Goal: Task Accomplishment & Management: Complete application form

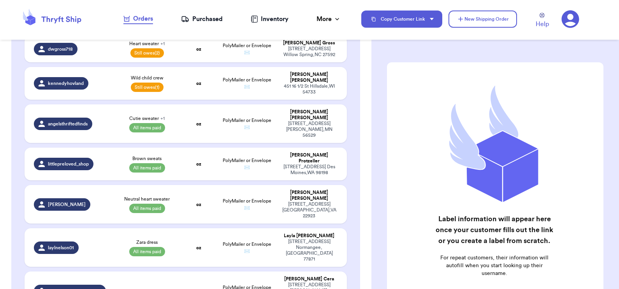
scroll to position [515, 0]
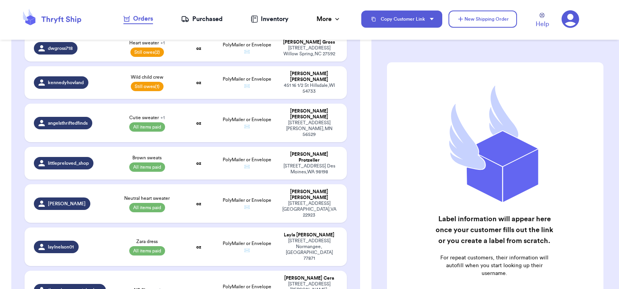
select select "paid"
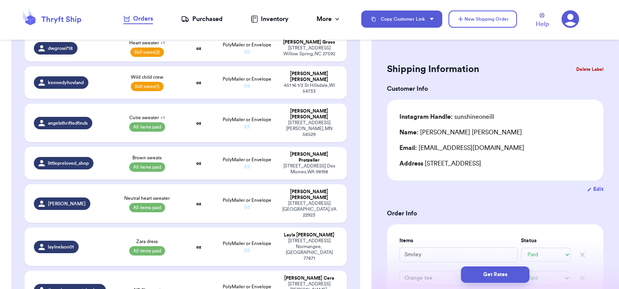
scroll to position [0, 0]
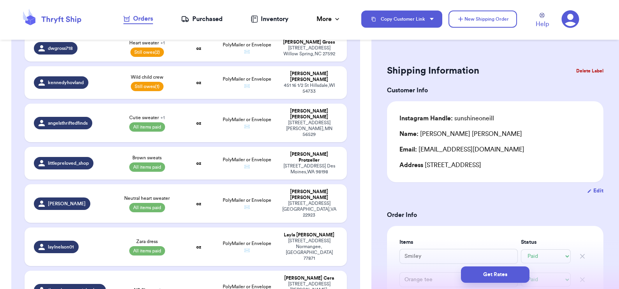
type input "Sweatshirt"
type input "[DATE] sweatshirt"
type input "Pink joggers"
type input "41"
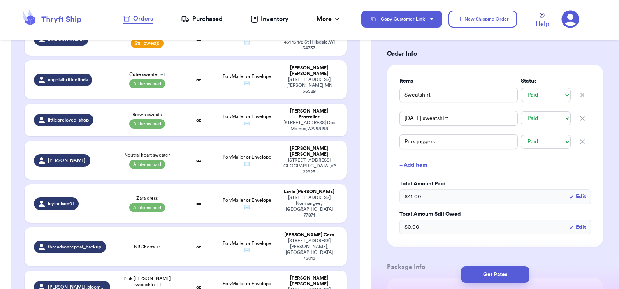
scroll to position [558, 0]
click at [171, 228] on td "NB Shorts + 1" at bounding box center [147, 247] width 65 height 39
type input "NB Shorts"
select select "unknown"
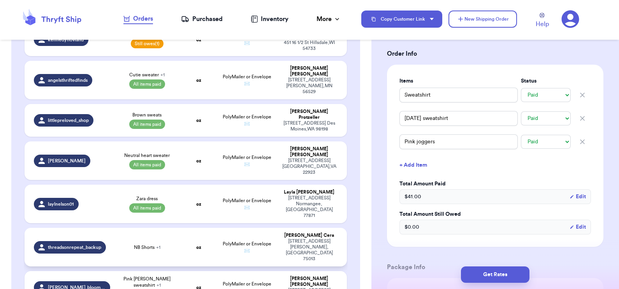
type input "0"
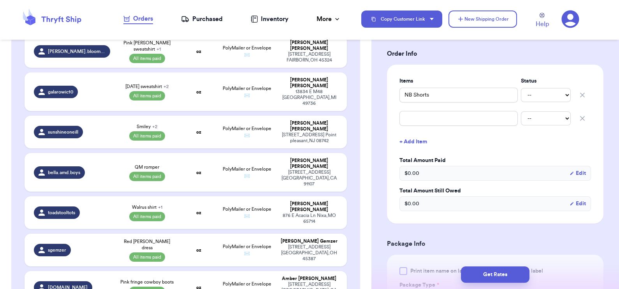
scroll to position [871, 0]
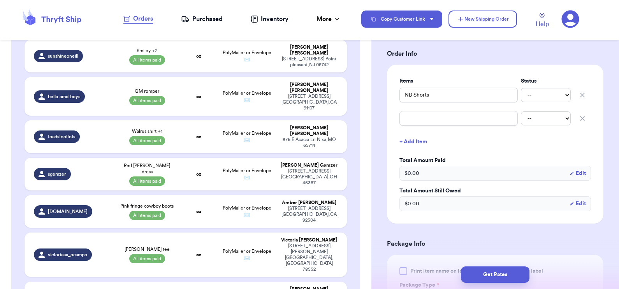
type input "black on the playground 3T tshirt"
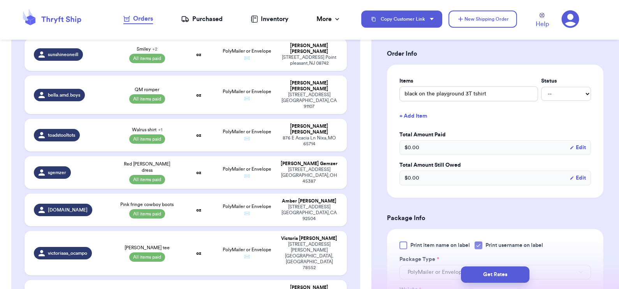
scroll to position [870, 0]
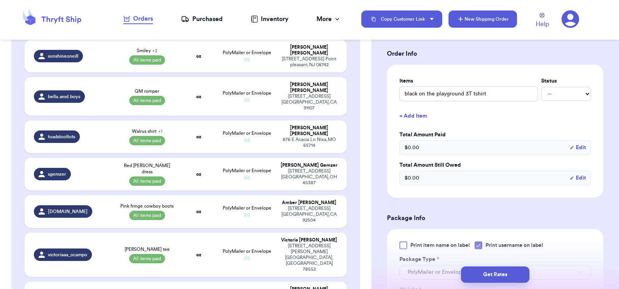
click at [505, 19] on button "New Shipping Order" at bounding box center [482, 19] width 68 height 17
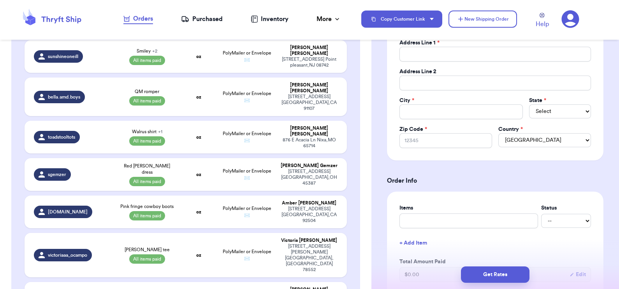
scroll to position [0, 0]
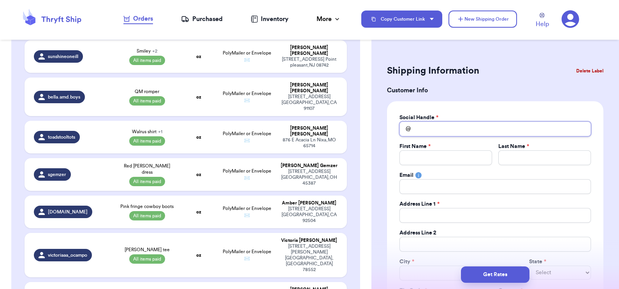
click at [431, 132] on input "Total Amount Paid" at bounding box center [494, 128] width 191 height 15
type input "n"
type input "nu"
type input "nut"
type input "nutm"
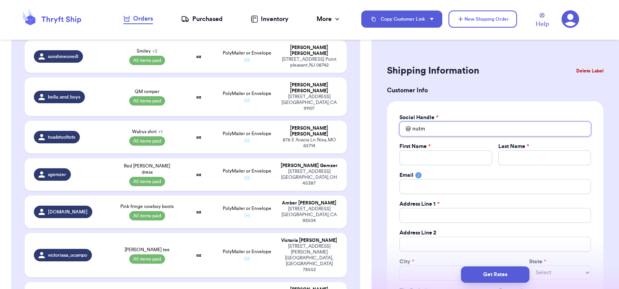
type input "nutme"
type input "nutmeg"
type input "nutmegn"
type input "nuttmegn"
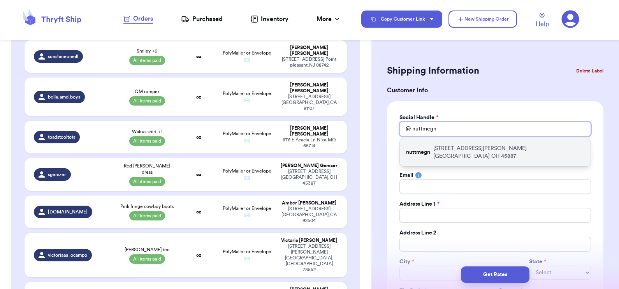
type input "nuttmegn"
click at [454, 147] on p "[STREET_ADDRESS][PERSON_NAME]" at bounding box center [508, 152] width 151 height 16
type input "[PERSON_NAME]"
type input "[EMAIL_ADDRESS][DOMAIN_NAME]"
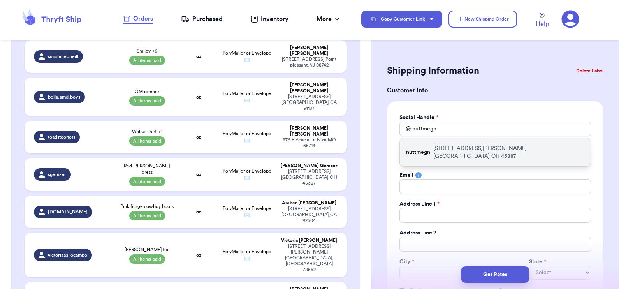
type input "[STREET_ADDRESS][PERSON_NAME]"
type input "[GEOGRAPHIC_DATA]"
select select "OH"
type input "45887"
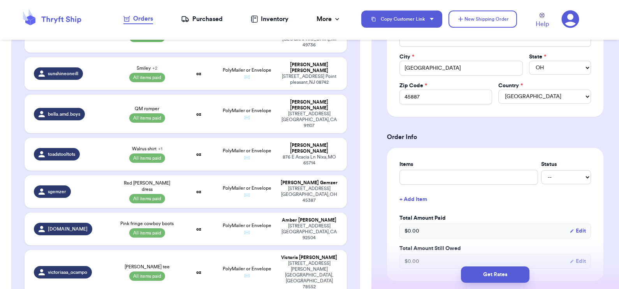
scroll to position [205, 0]
click at [426, 176] on input "text" at bounding box center [468, 176] width 139 height 15
type input "2"
type input "2 b"
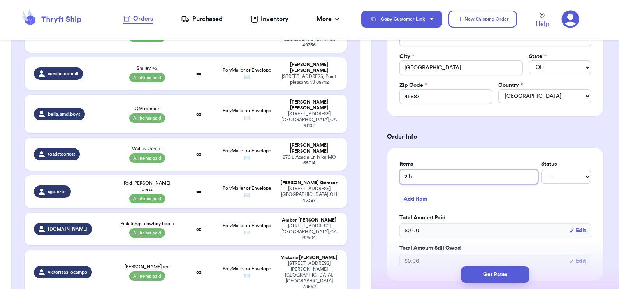
type input "2 ba"
type input "2 bab"
type input "2 baby"
type input "2 baby i"
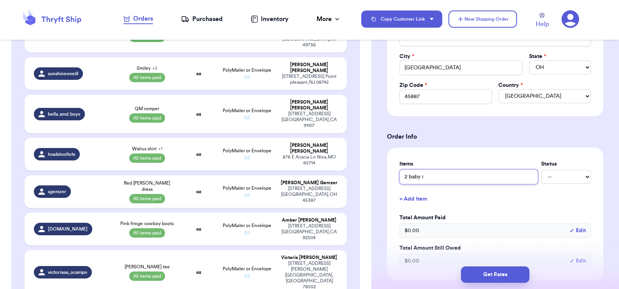
type input "2 baby it"
type input "2 baby ite"
type input "2 baby item"
type input "2 baby items"
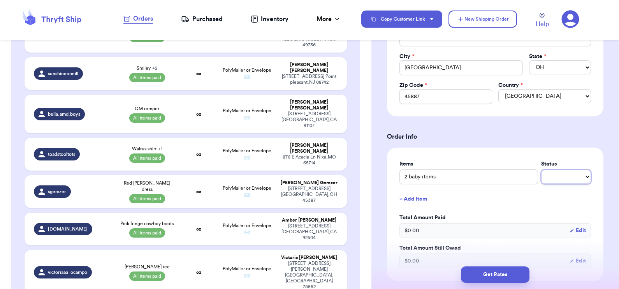
select select "paid"
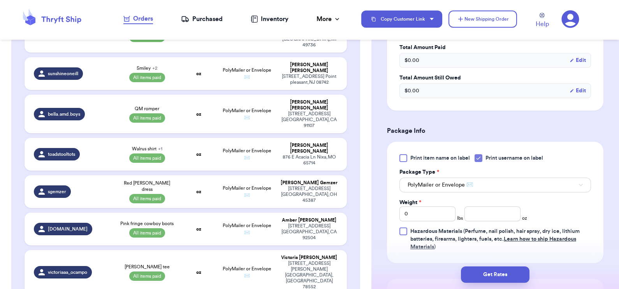
scroll to position [376, 0]
click at [479, 212] on input "number" at bounding box center [492, 212] width 56 height 15
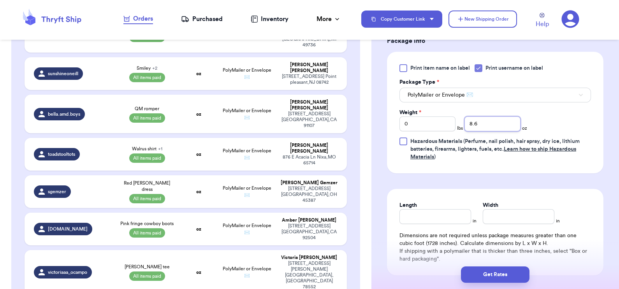
scroll to position [544, 0]
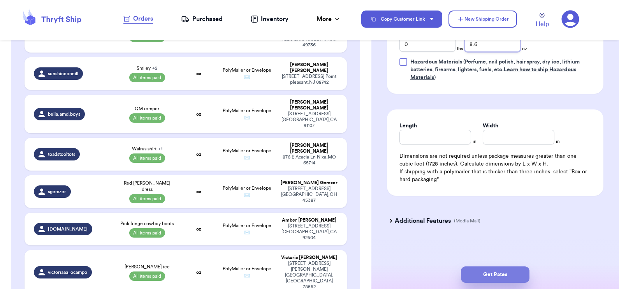
type input "8.6"
click at [502, 274] on button "Get Rates" at bounding box center [495, 274] width 68 height 16
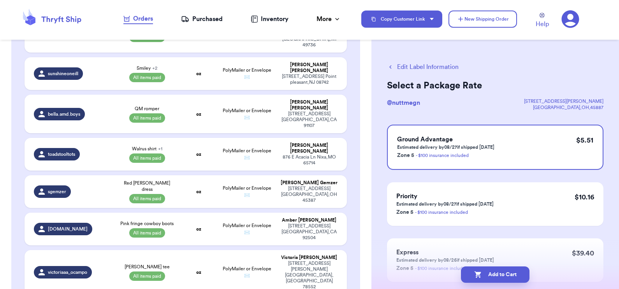
click at [502, 274] on button "Add to Cart" at bounding box center [495, 274] width 68 height 16
checkbox input "true"
select select "unpaid"
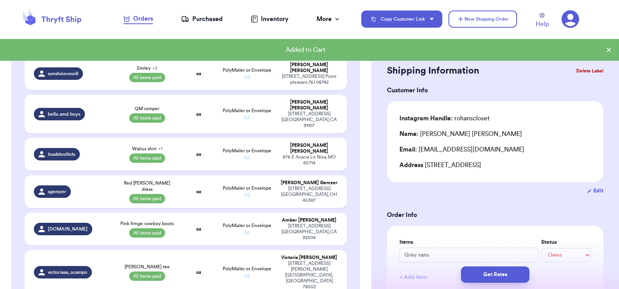
scroll to position [871, 0]
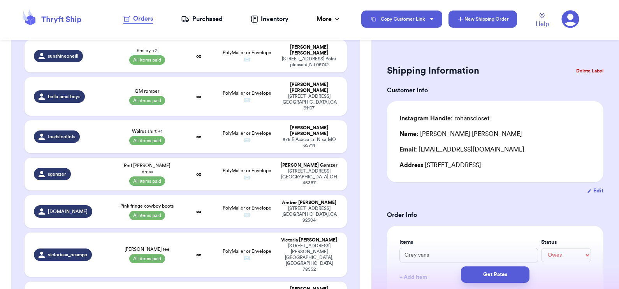
click at [470, 18] on button "New Shipping Order" at bounding box center [482, 19] width 68 height 17
select select "unknown"
type input "0"
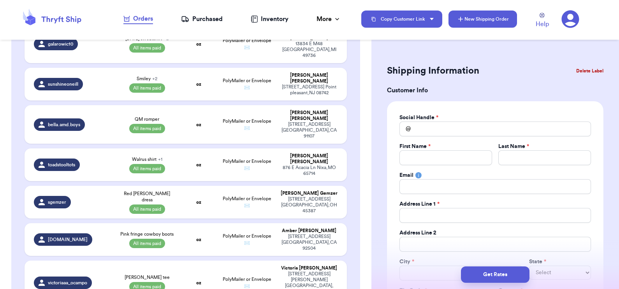
scroll to position [899, 0]
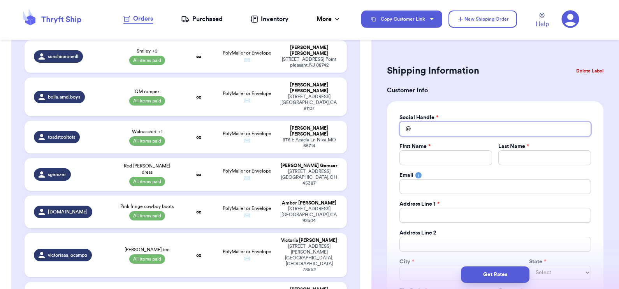
click at [434, 125] on input "Total Amount Paid" at bounding box center [494, 128] width 191 height 15
type input "p"
type input "ph"
type input "pha"
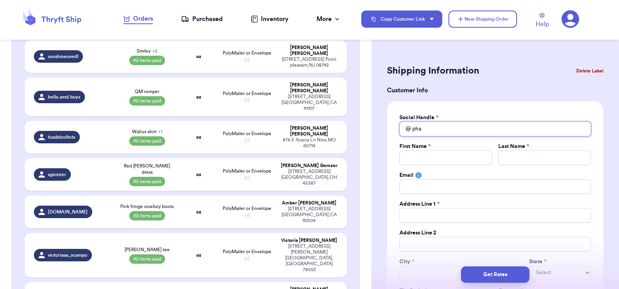
type input "[PERSON_NAME]"
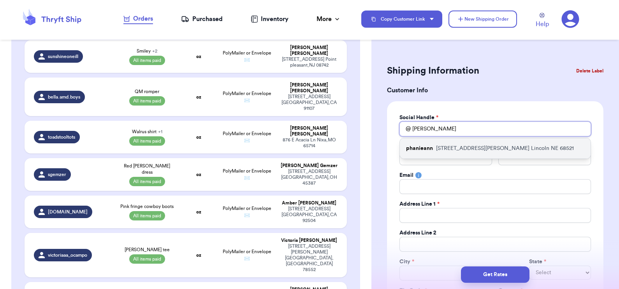
type input "[PERSON_NAME]"
click at [441, 147] on p "[STREET_ADDRESS][PERSON_NAME]" at bounding box center [505, 148] width 138 height 8
type input "phanieann"
type input "[PERSON_NAME]"
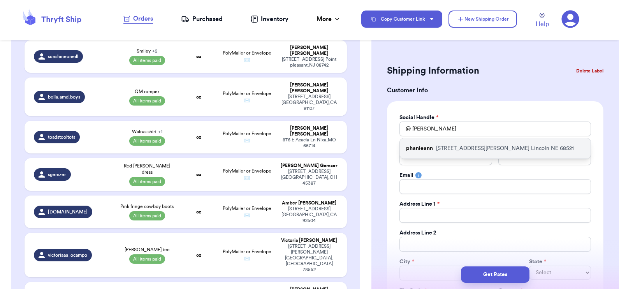
type input "[EMAIL_ADDRESS][DOMAIN_NAME]"
type input "[STREET_ADDRESS][PERSON_NAME]"
type input "Lincoln"
select select "NE"
type input "68521"
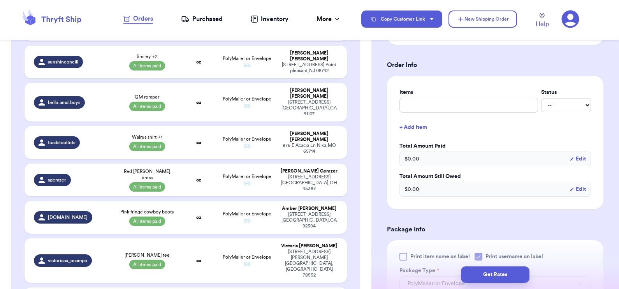
scroll to position [403, 0]
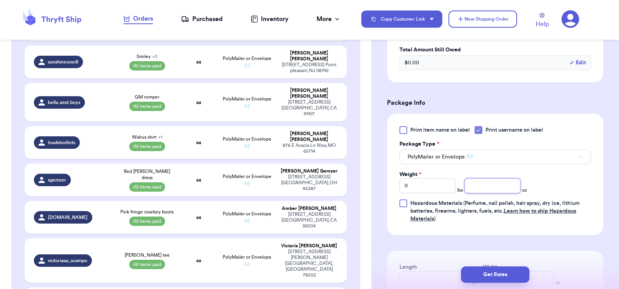
click at [483, 186] on input "number" at bounding box center [492, 185] width 56 height 15
type input "5.3"
click at [489, 274] on button "Get Rates" at bounding box center [495, 274] width 68 height 16
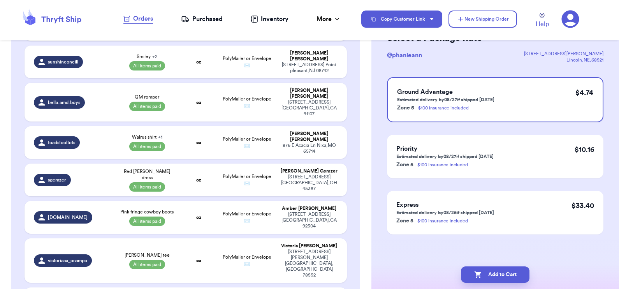
scroll to position [0, 0]
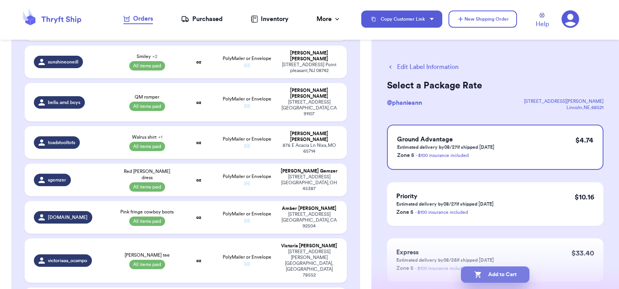
click at [488, 272] on button "Add to Cart" at bounding box center [495, 274] width 68 height 16
checkbox input "true"
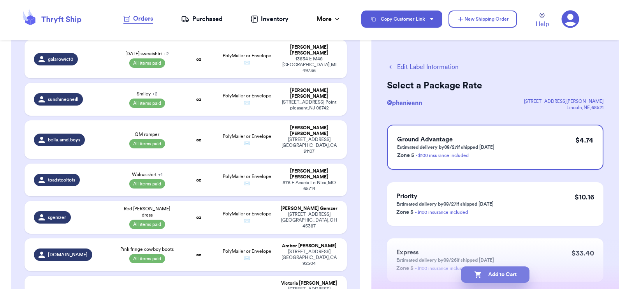
select select "unpaid"
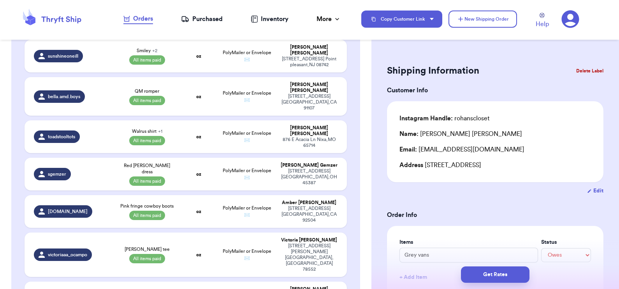
scroll to position [1062, 0]
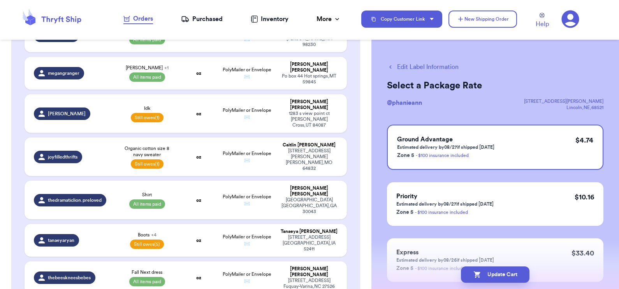
scroll to position [132, 0]
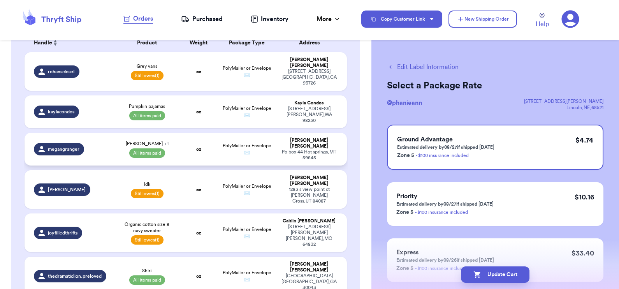
click at [181, 134] on td "oz" at bounding box center [198, 149] width 39 height 33
select select "paid"
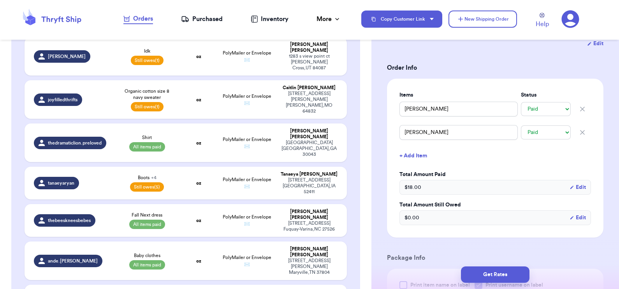
scroll to position [267, 0]
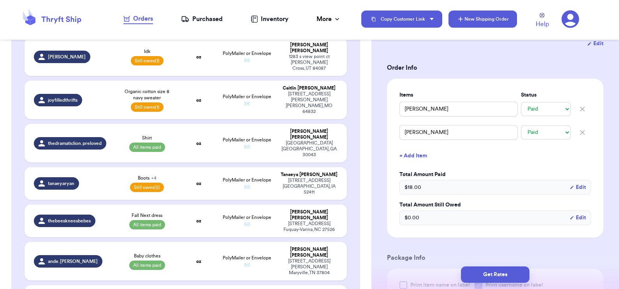
click at [465, 21] on button "New Shipping Order" at bounding box center [482, 19] width 68 height 17
select select "unknown"
type input "0"
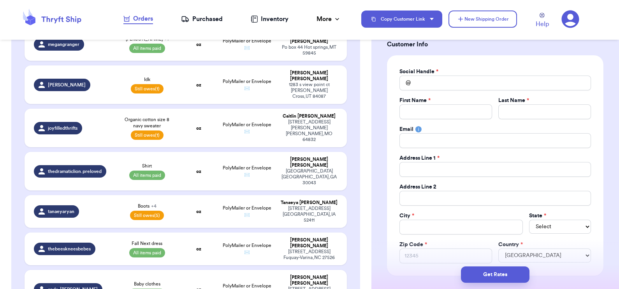
scroll to position [41, 0]
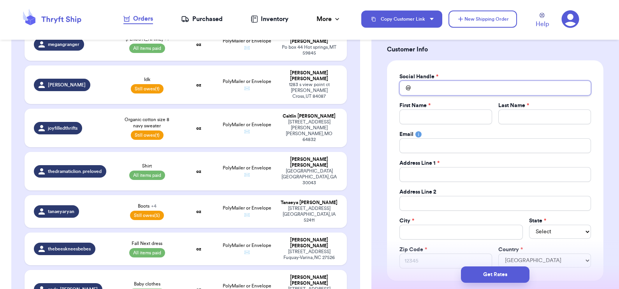
click at [436, 94] on input "Total Amount Paid" at bounding box center [494, 88] width 191 height 15
type input "s"
type input "si"
type input "sim"
type input "simp"
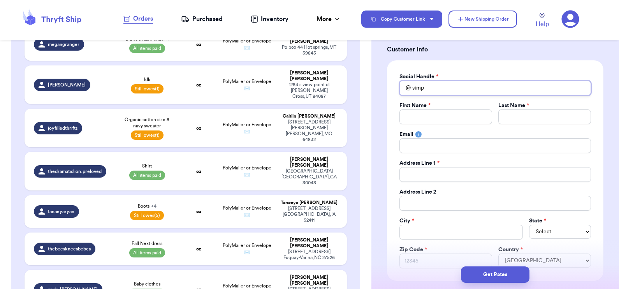
type input "simpl"
type input "simply"
type input "simply_"
type input "simply_b"
type input "simply_by"
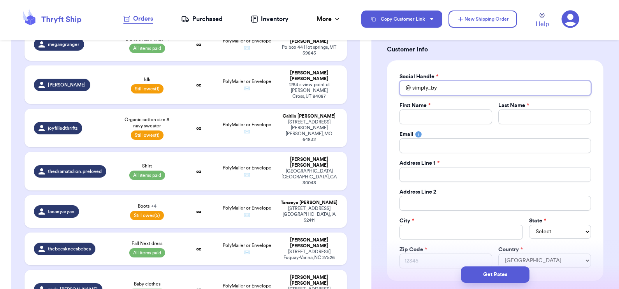
type input "simply_b"
type input "simply_bu"
type input "simply_bub"
type input "simply_bubb"
type input "simply_bubbl"
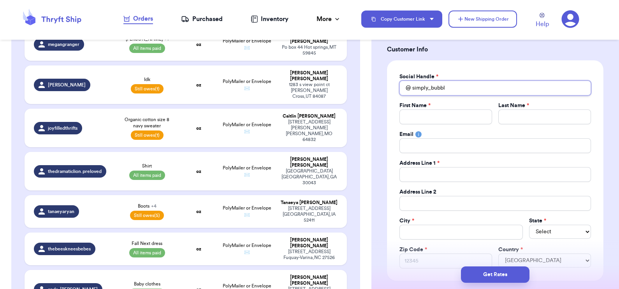
type input "simply_bubbly"
type input "simply_bubbly_"
type input "simply_bubbly_t"
type input "simply_bubbly_th"
type input "simply_bubbly_thi"
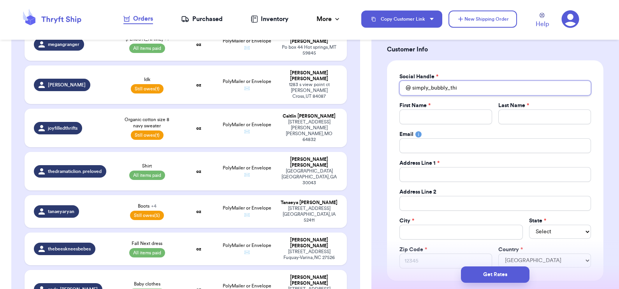
type input "simply_bubbly_th"
type input "simply_bubbly_thr"
type input "simply_bubbly_thri"
type input "simply_bubbly_thrif"
type input "simply_bubbly_thrift"
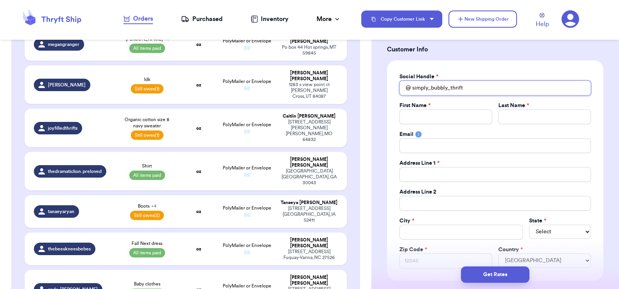
type input "simply_bubbly_thrifts"
type input "B"
type input "Be"
type input "Bek"
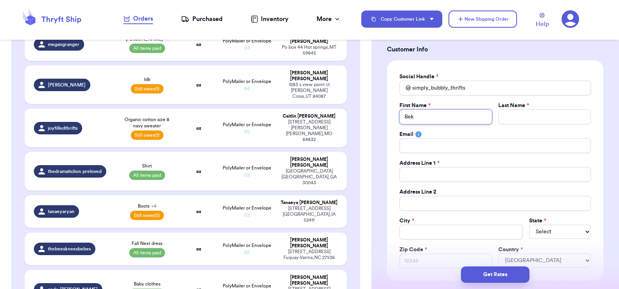
type input "Beka"
type input "Bekah"
type input "O"
type input "Od"
type input "Odi"
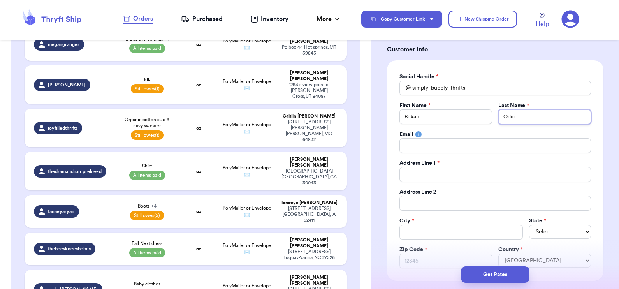
type input "Odio"
type input "1"
type input "10"
type input "101"
type input "1012"
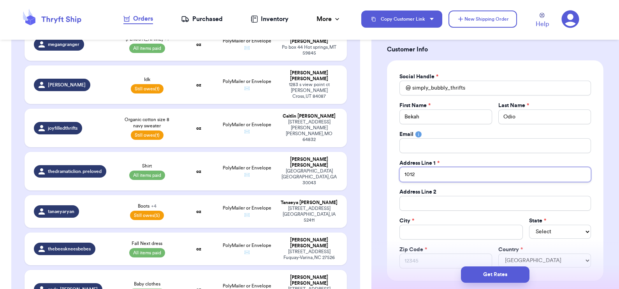
type input "1012"
type input "1012 8"
type input "1012 8t"
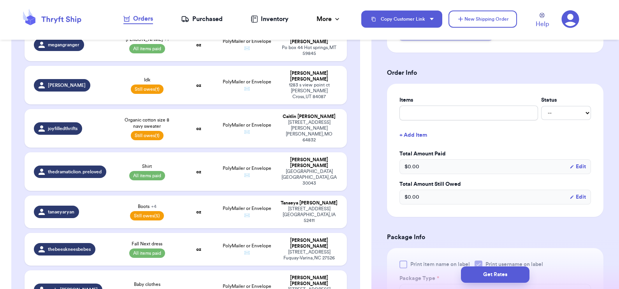
scroll to position [393, 0]
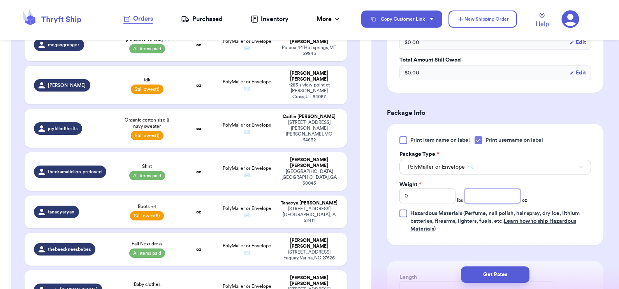
click at [479, 196] on input "number" at bounding box center [492, 195] width 56 height 15
click at [489, 272] on button "Get Rates" at bounding box center [495, 274] width 68 height 16
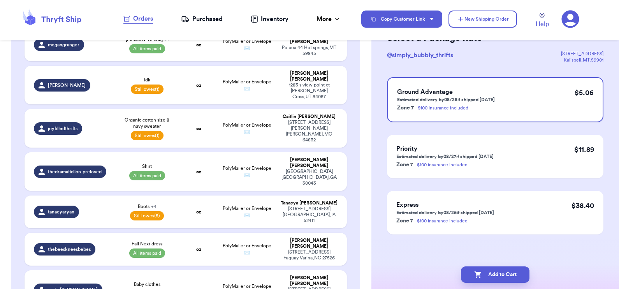
scroll to position [0, 0]
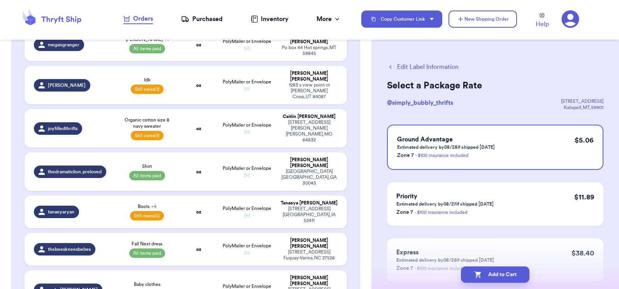
click at [489, 272] on button "Add to Cart" at bounding box center [495, 274] width 68 height 16
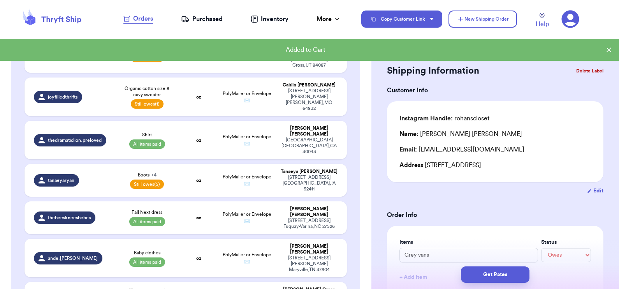
scroll to position [238, 0]
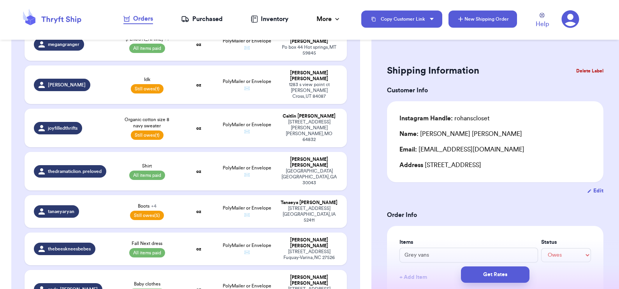
click at [473, 22] on button "New Shipping Order" at bounding box center [482, 19] width 68 height 17
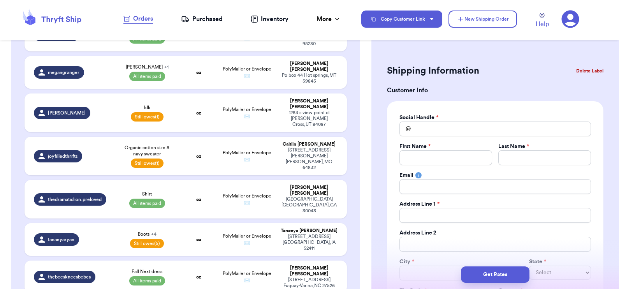
scroll to position [267, 0]
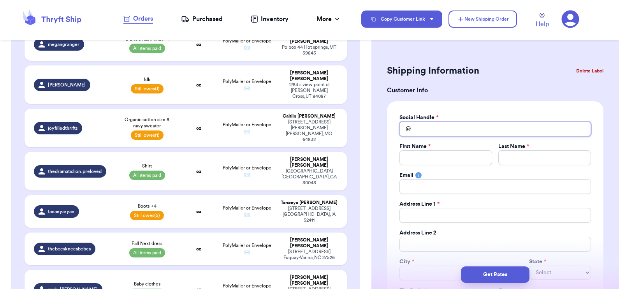
click at [430, 126] on input "Total Amount Paid" at bounding box center [494, 128] width 191 height 15
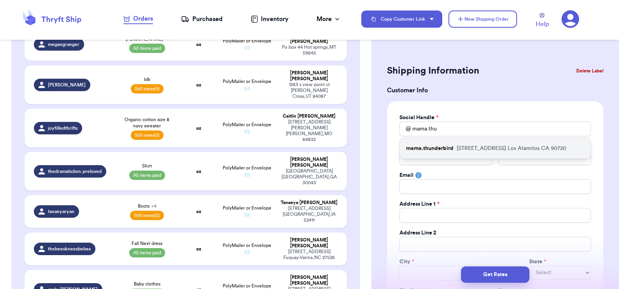
click at [436, 149] on p "mama.thunderbird" at bounding box center [429, 148] width 47 height 8
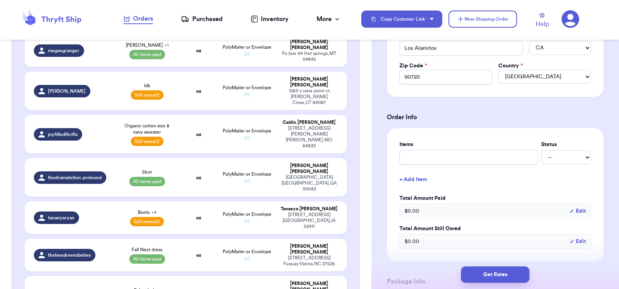
scroll to position [369, 0]
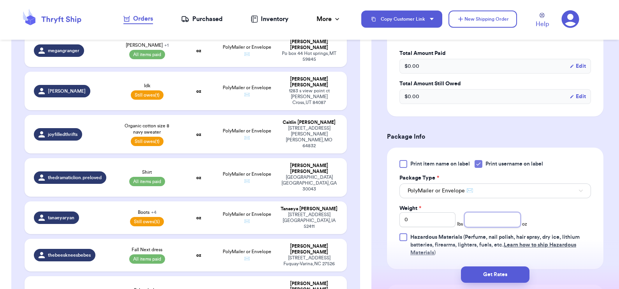
click at [488, 218] on input "number" at bounding box center [492, 219] width 56 height 15
click at [498, 268] on button "Get Rates" at bounding box center [495, 274] width 68 height 16
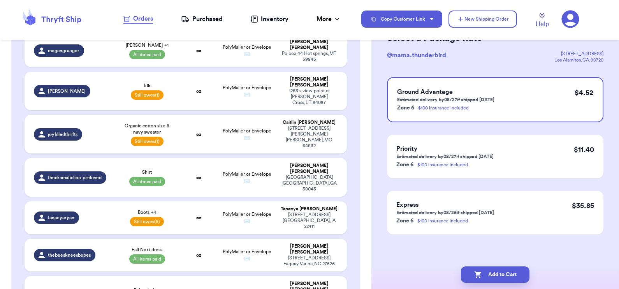
scroll to position [0, 0]
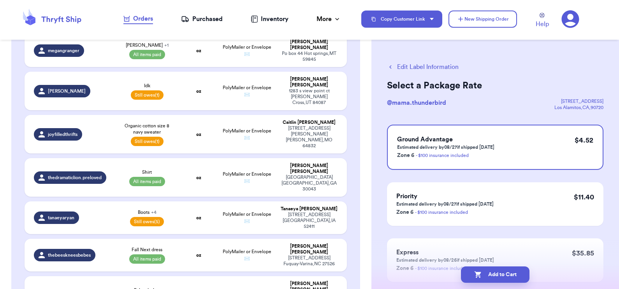
click at [498, 268] on button "Add to Cart" at bounding box center [495, 274] width 68 height 16
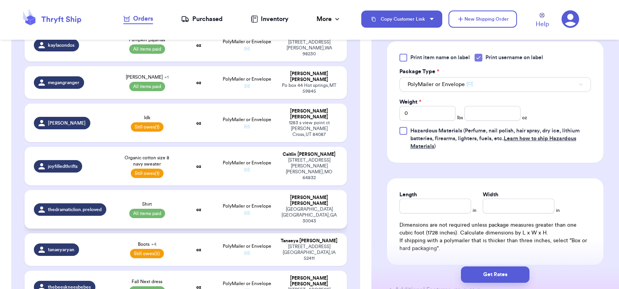
scroll to position [259, 0]
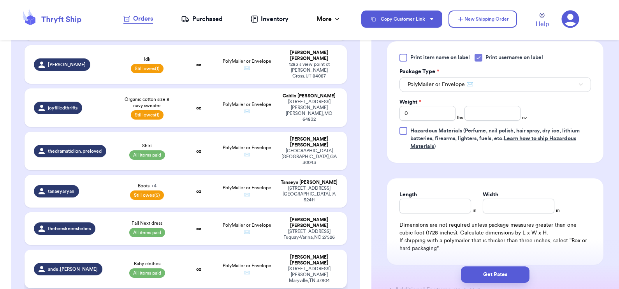
click at [98, 263] on div "ande.[PERSON_NAME]" at bounding box center [72, 269] width 76 height 12
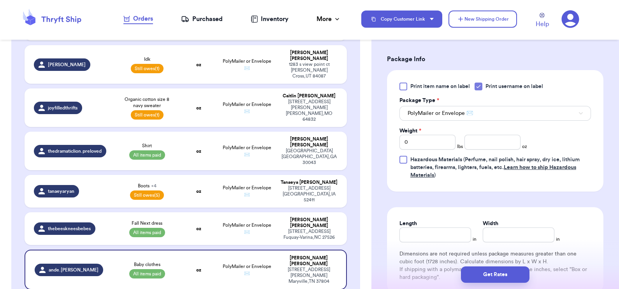
scroll to position [260, 0]
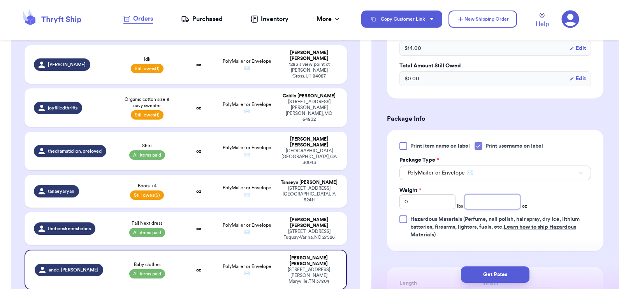
click at [475, 196] on input "number" at bounding box center [492, 201] width 56 height 15
click at [497, 276] on button "Get Rates" at bounding box center [495, 274] width 68 height 16
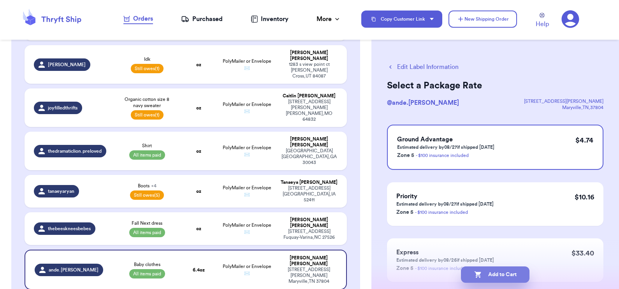
click at [491, 276] on button "Add to Cart" at bounding box center [495, 274] width 68 height 16
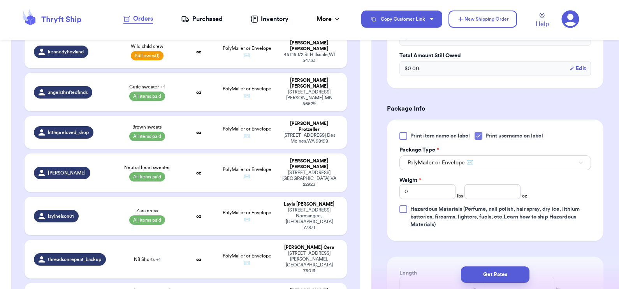
scroll to position [320, 0]
click at [428, 191] on input "0" at bounding box center [427, 191] width 56 height 15
click at [482, 279] on button "Get Rates" at bounding box center [495, 274] width 68 height 16
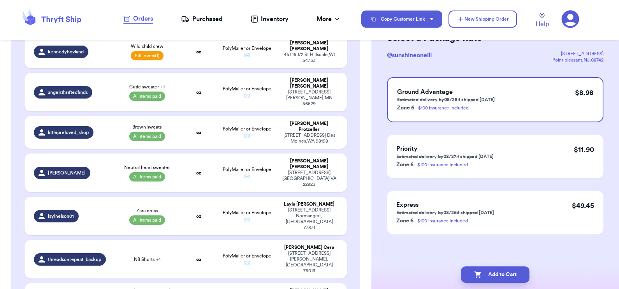
scroll to position [0, 0]
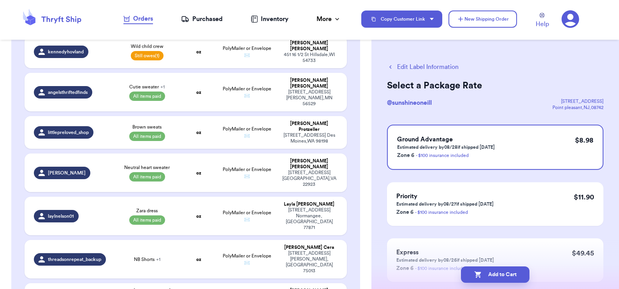
click at [444, 68] on button "Edit Label Information" at bounding box center [423, 66] width 72 height 9
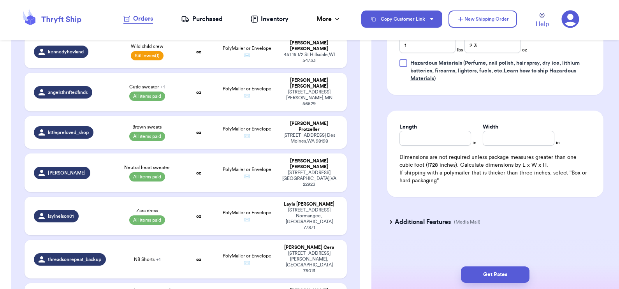
scroll to position [466, 0]
click at [428, 136] on input "Length" at bounding box center [435, 137] width 72 height 15
click at [473, 276] on button "Get Rates" at bounding box center [495, 274] width 68 height 16
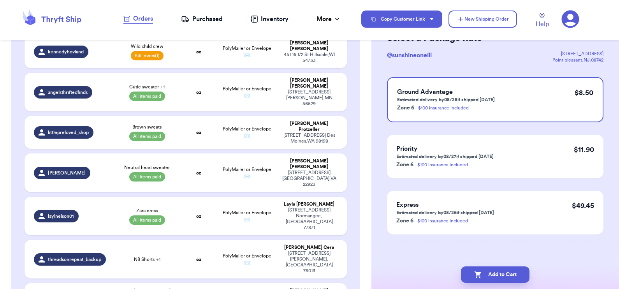
scroll to position [0, 0]
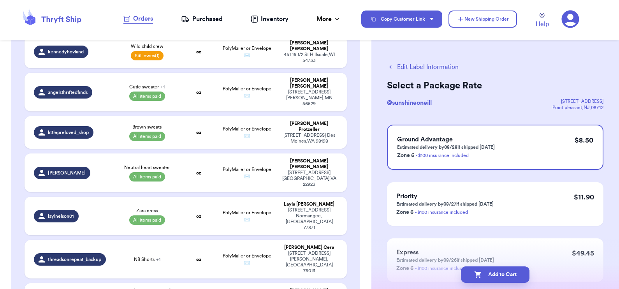
click at [473, 276] on button "Add to Cart" at bounding box center [495, 274] width 68 height 16
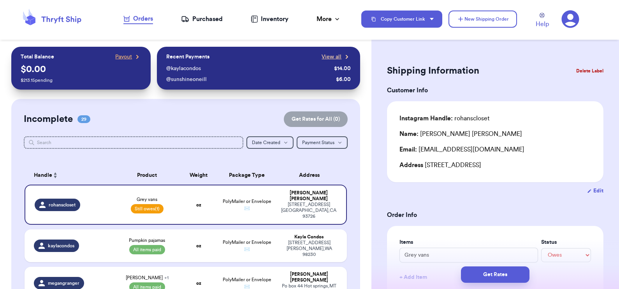
click at [321, 55] on span "View all" at bounding box center [331, 57] width 20 height 8
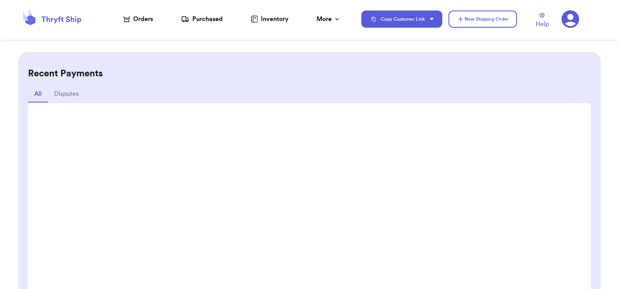
scroll to position [51, 0]
click at [132, 21] on div "Orders" at bounding box center [138, 18] width 30 height 9
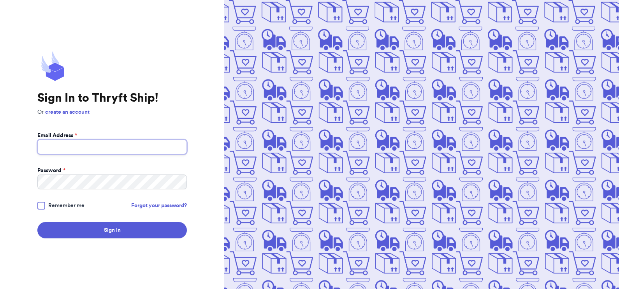
type input "mommab3@icloud.com"
click at [43, 204] on div at bounding box center [41, 206] width 8 height 8
click at [0, 0] on input "Remember me" at bounding box center [0, 0] width 0 height 0
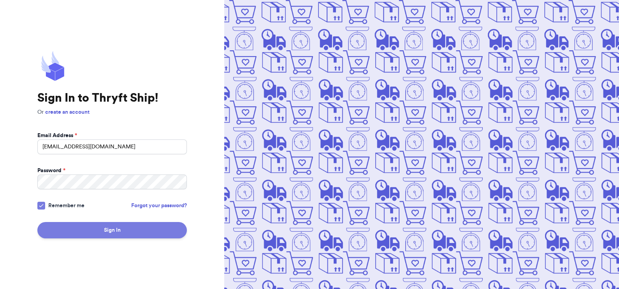
click at [73, 230] on button "Sign In" at bounding box center [111, 230] width 149 height 16
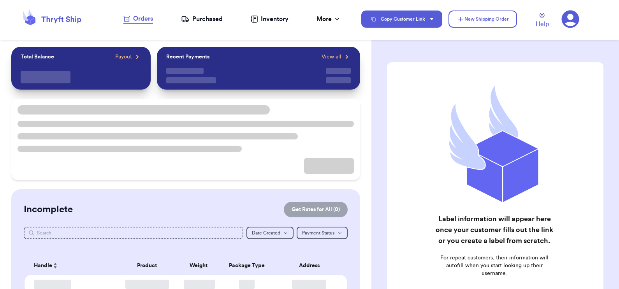
checkbox input "true"
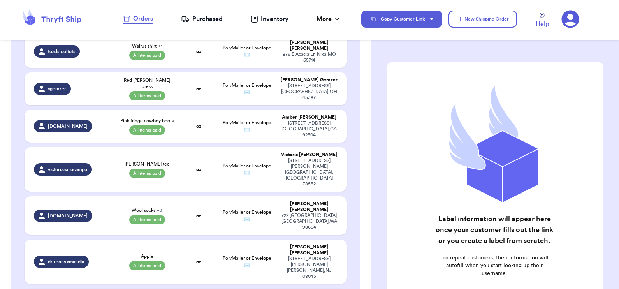
scroll to position [873, 0]
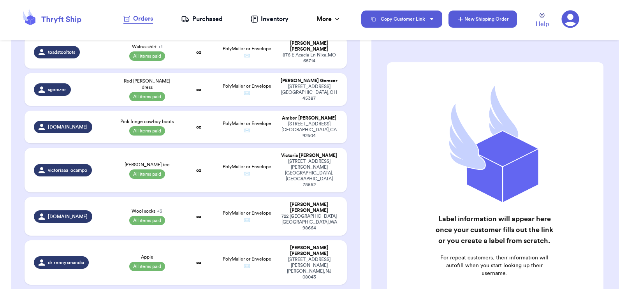
click at [475, 20] on button "New Shipping Order" at bounding box center [482, 19] width 68 height 17
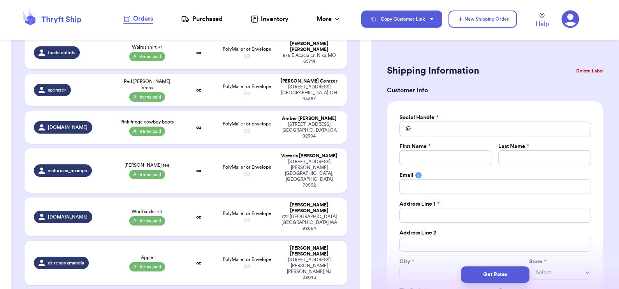
click at [427, 136] on div "Social Handle * @ First Name * Last Name * Email Address Line 1 * Address Line …" at bounding box center [494, 211] width 191 height 195
click at [427, 133] on input "Total Amount Paid" at bounding box center [494, 128] width 191 height 15
type input "c"
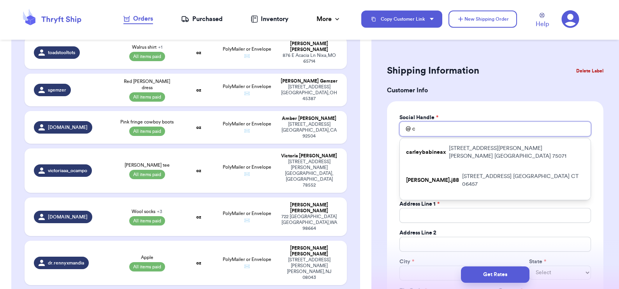
type input "c0"
type input "c00"
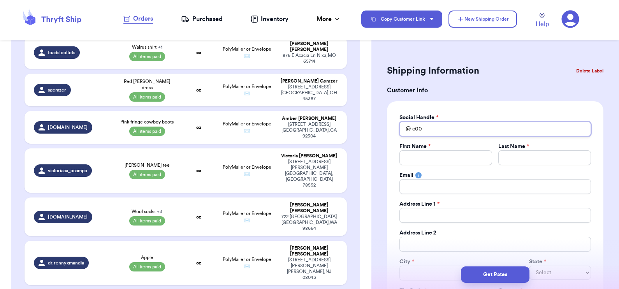
type input "c00k"
type input "c00ki"
type input "c00kii"
type input "c00kii3"
type input "c00kii"
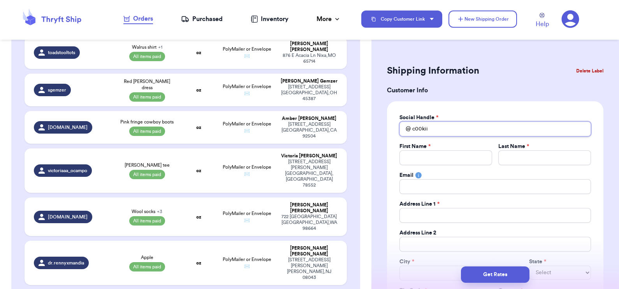
type input "c00kiie"
type input "c00kiie_"
type input "c00kiie_m"
type input "c00kiie_m0"
type input "c00kiie_m0n"
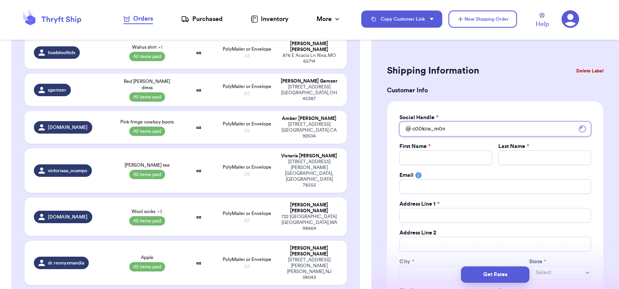
type input "c00kiie_m0ns"
type input "c00kiie_m0nst"
type input "c00kiie_m0nste"
type input "c00kiie_m0nster"
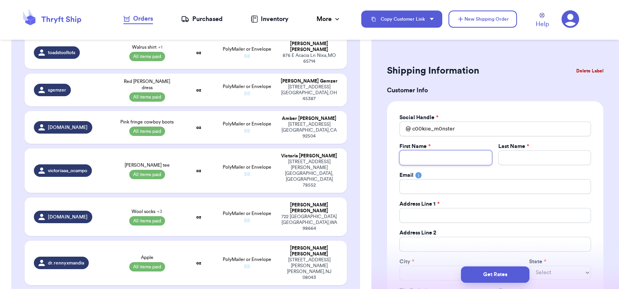
type input "S"
type input "Sa"
type input "San"
type input "Sand"
type input "Sandr"
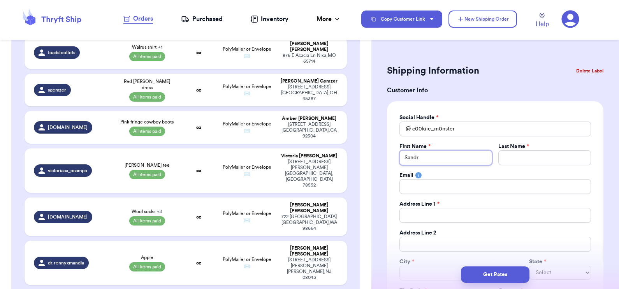
type input "Sandra"
type input "C"
type input "Ca"
type input "Car"
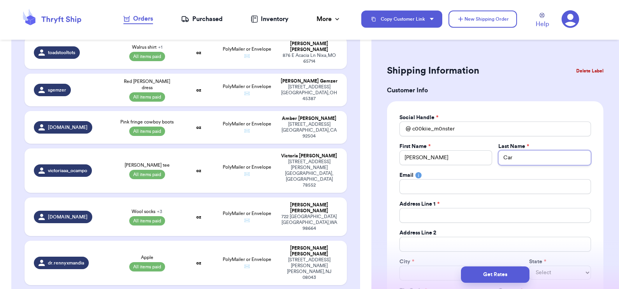
type input "Carr"
type input "Carre"
type input "Carres"
type input "Carre"
type input "Carret"
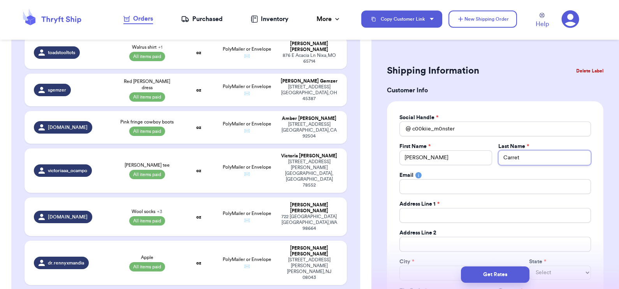
type input "Carreto"
type input "3"
type input "36"
type input "361"
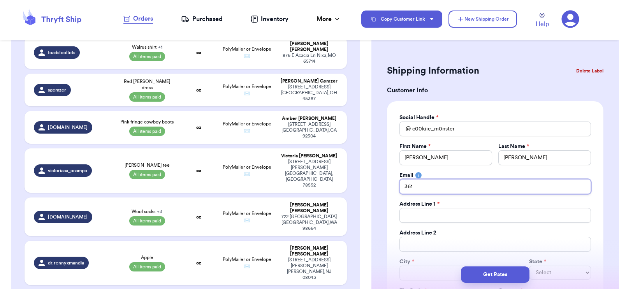
type input "3619"
type input "3619 W"
type input "3619 W 1"
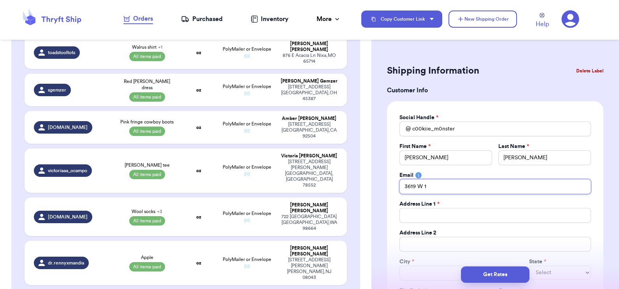
type input "3619 W 11"
type input "3619 W 110"
type input "3619 W 110t"
type input "3619 W 110th"
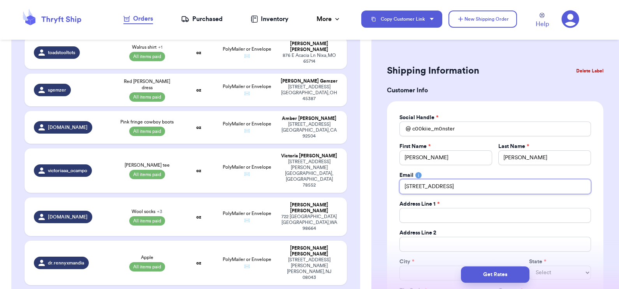
type input "3619 W 110th S"
type input "3619 W 110th St"
drag, startPoint x: 450, startPoint y: 187, endPoint x: 405, endPoint y: 183, distance: 44.9
click at [405, 183] on input "3619 W 110th St" at bounding box center [494, 186] width 191 height 15
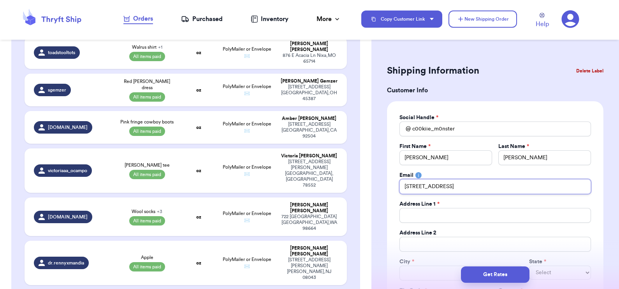
drag, startPoint x: 448, startPoint y: 188, endPoint x: 387, endPoint y: 179, distance: 61.3
click at [387, 179] on div "Social Handle * @ c00kiie_m0nster First Name * Sandra Last Name * Carreto Email…" at bounding box center [495, 211] width 216 height 220
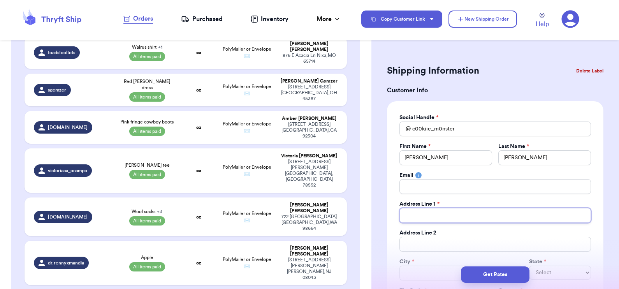
click at [414, 221] on input "Total Amount Paid" at bounding box center [494, 215] width 191 height 15
paste input "3619 W 110th St"
type input "3619 W 110th St"
click at [416, 180] on input "Total Amount Paid" at bounding box center [494, 186] width 191 height 15
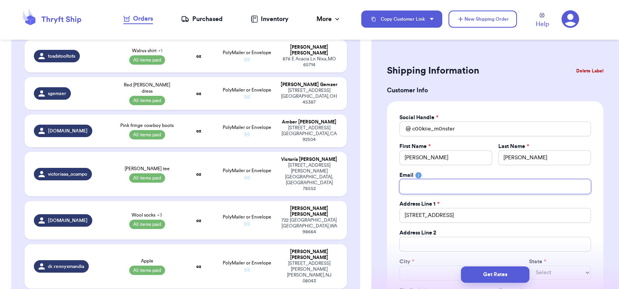
click at [416, 180] on input "Total Amount Paid" at bounding box center [494, 186] width 191 height 15
type input "s"
type input "sa"
type input "san"
type input "sand"
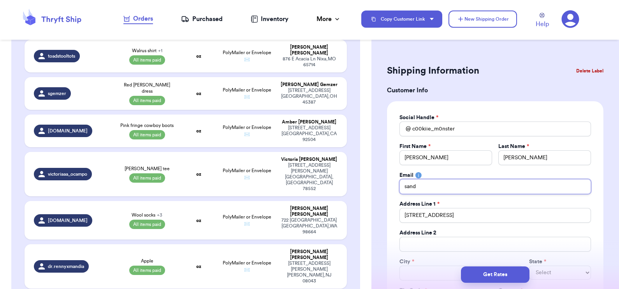
type input "sandi"
type input "sandie"
type input "sandi"
type input "sandii"
type input "sandiie"
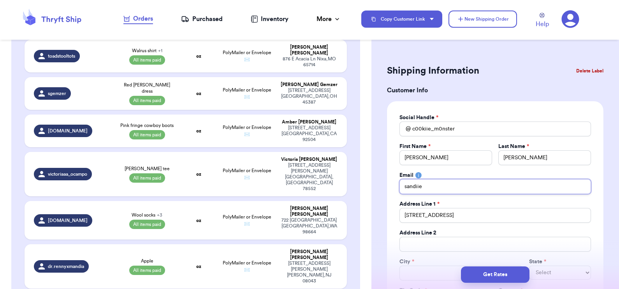
type input "sandiie1"
type input "sandiie19"
type input "sandiie192"
type input "sandiie1923"
type input "sandiie1923@"
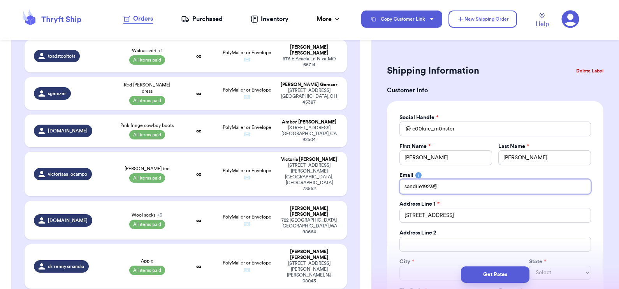
type input "sandiie1923@g"
type input "sandiie1923@gm"
type input "sandiie1923@gma"
type input "sandiie1923@gmai"
type input "sandiie1923@gmail"
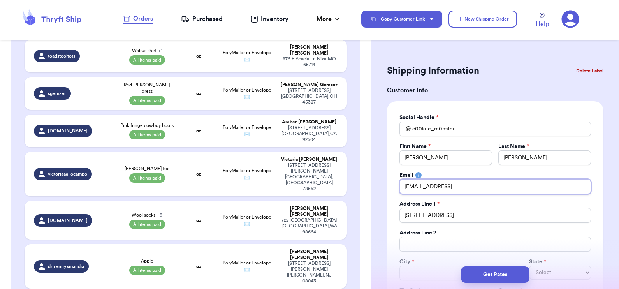
type input "sandiie1923@gmail."
type input "sandiie1923@gmail.c"
type input "sandiie1923@gmail.co"
type input "sandiie1923@gmail.com"
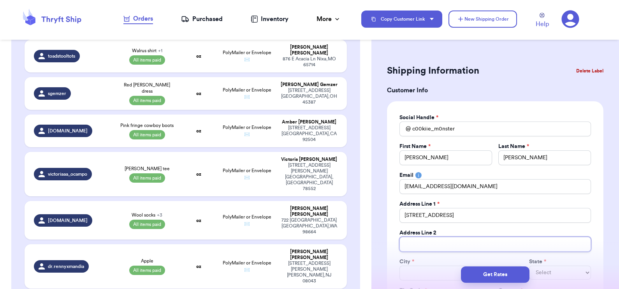
click at [434, 247] on input "Total Amount Paid" at bounding box center [494, 244] width 191 height 15
type input "A"
type input "AP"
type input "APT"
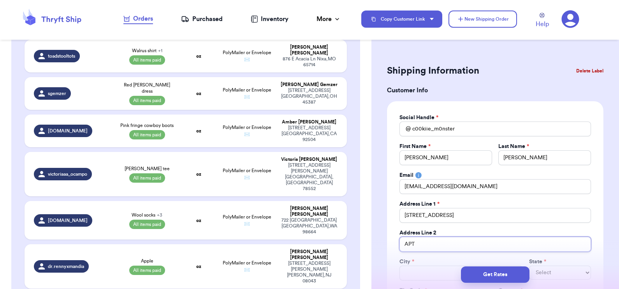
type input "APT 3"
type input "I"
type input "In"
type input "Ing"
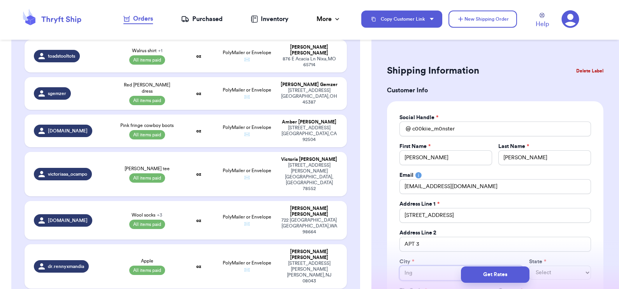
type input "Ingl"
type input "Ingle"
type input "Inglew"
type input "Inglewo"
type input "Inglewoo"
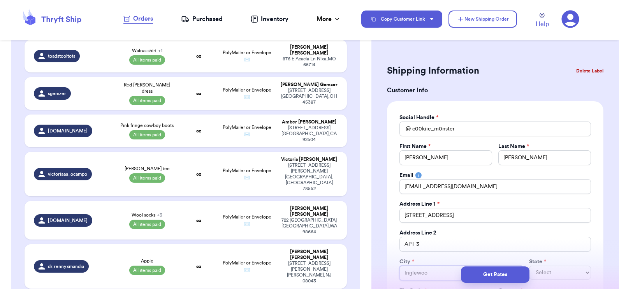
type input "Inglewood"
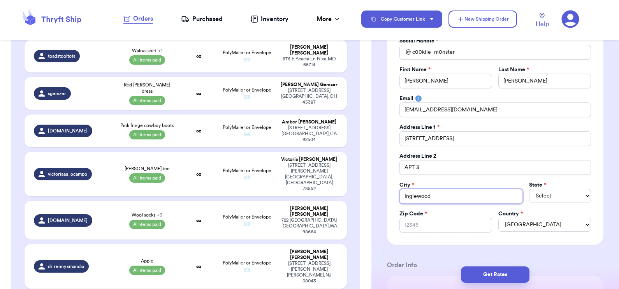
scroll to position [80, 0]
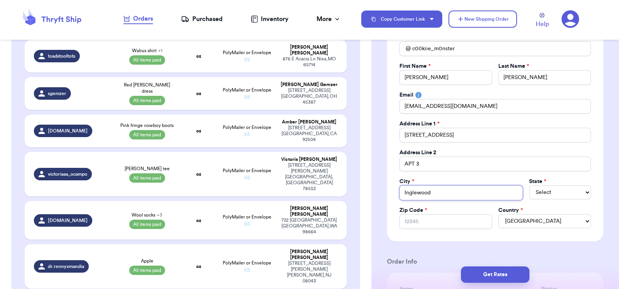
type input "Inglewood"
click at [537, 192] on select "Select AL AK AZ AR CA CO [GEOGRAPHIC_DATA] DE DC [GEOGRAPHIC_DATA] [GEOGRAPHIC_…" at bounding box center [560, 192] width 62 height 14
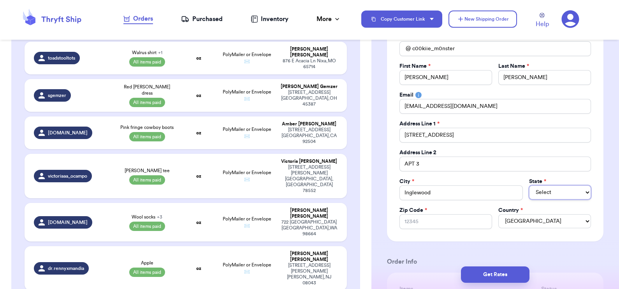
select select "CA"
click at [452, 221] on input "Zip Code *" at bounding box center [445, 221] width 93 height 15
type input "9"
type input "90"
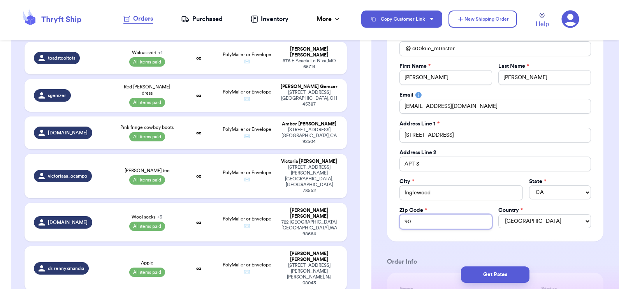
type input "903"
type input "9030"
type input "90303"
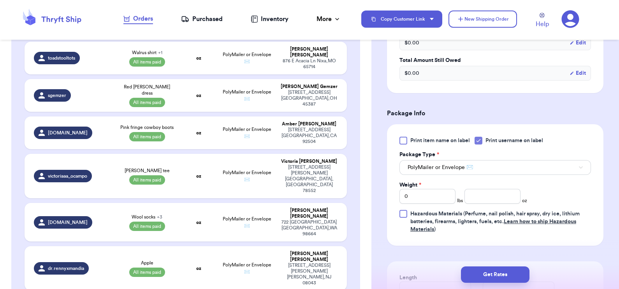
scroll to position [393, 0]
drag, startPoint x: 449, startPoint y: 194, endPoint x: 469, endPoint y: 198, distance: 20.2
click at [469, 198] on div "Weight * 0 lbs oz" at bounding box center [463, 192] width 128 height 23
click at [469, 198] on input "number" at bounding box center [492, 196] width 56 height 15
click at [495, 275] on button "Get Rates" at bounding box center [495, 274] width 68 height 16
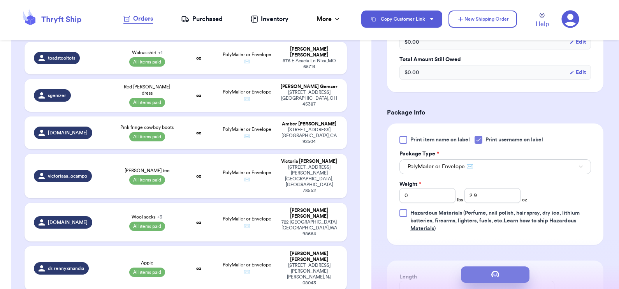
scroll to position [0, 0]
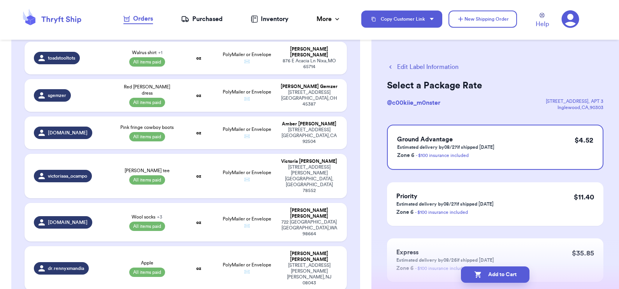
click at [495, 275] on button "Add to Cart" at bounding box center [495, 274] width 68 height 16
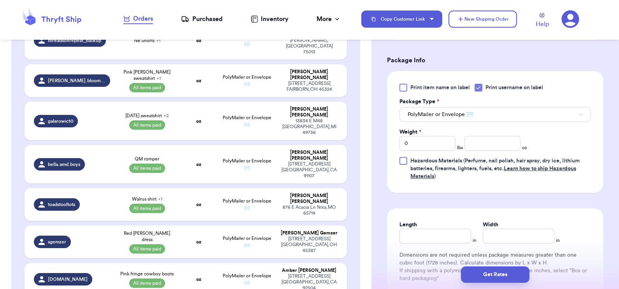
scroll to position [370, 0]
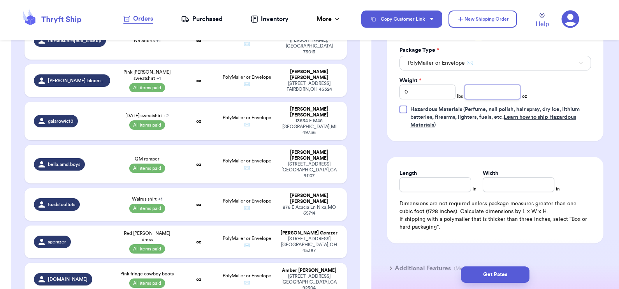
click at [483, 91] on input "number" at bounding box center [492, 91] width 56 height 15
click at [498, 272] on button "Get Rates" at bounding box center [495, 274] width 68 height 16
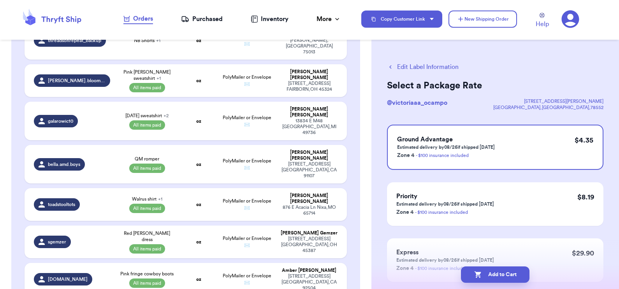
click at [498, 272] on button "Add to Cart" at bounding box center [495, 274] width 68 height 16
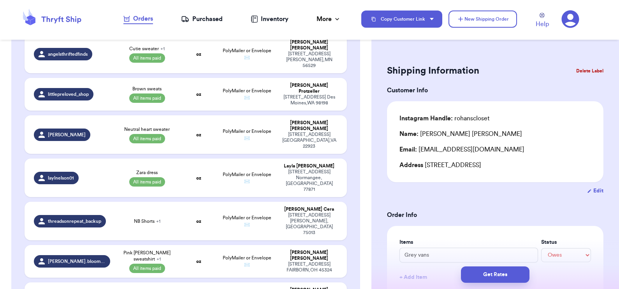
scroll to position [526, 0]
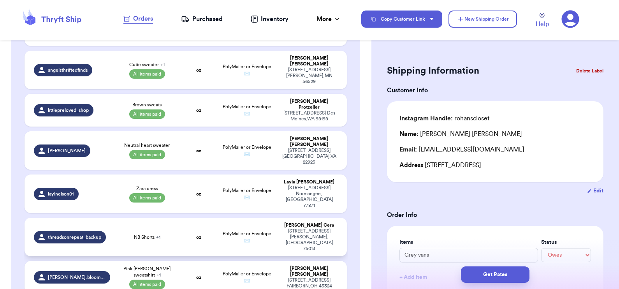
click at [115, 217] on td "NB Shorts + 1" at bounding box center [147, 236] width 65 height 39
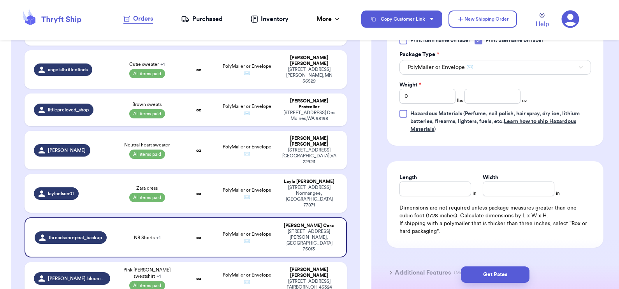
scroll to position [391, 0]
click at [483, 99] on input "number" at bounding box center [492, 96] width 56 height 15
click at [500, 272] on button "Get Rates" at bounding box center [495, 274] width 68 height 16
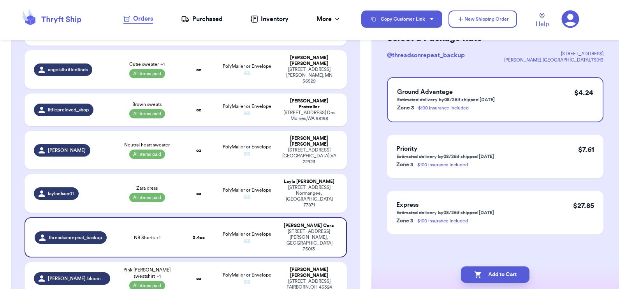
scroll to position [0, 0]
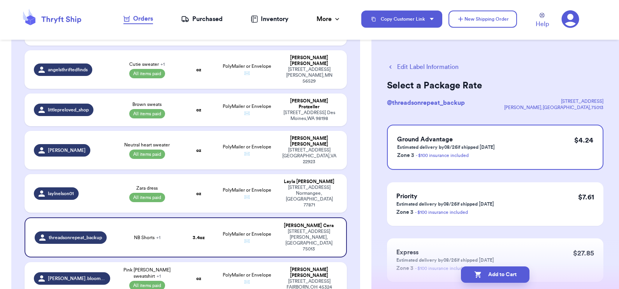
click at [500, 272] on button "Add to Cart" at bounding box center [495, 274] width 68 height 16
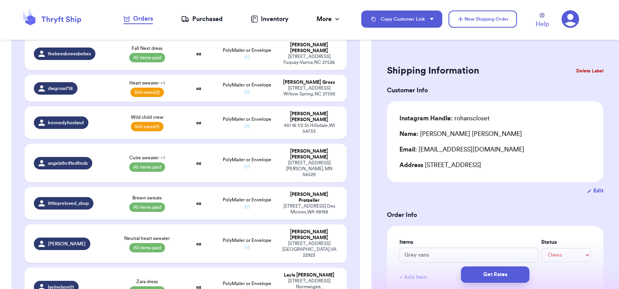
scroll to position [442, 0]
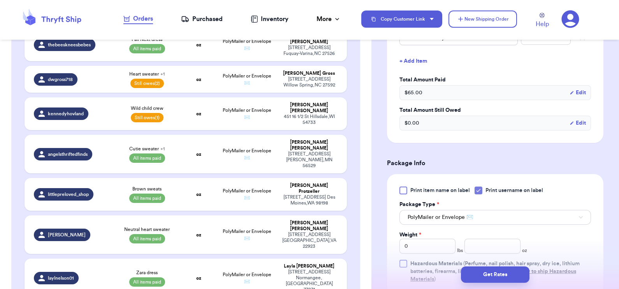
scroll to position [241, 0]
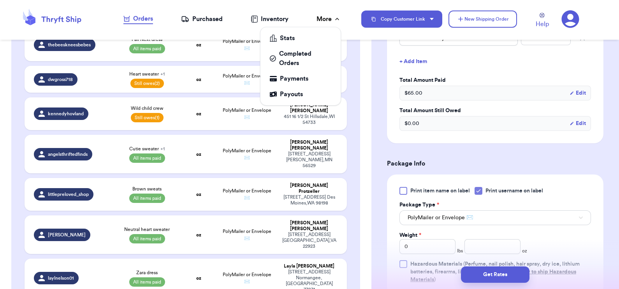
click at [325, 21] on div "More" at bounding box center [328, 18] width 25 height 9
click at [299, 60] on div "Completed Orders" at bounding box center [300, 58] width 61 height 19
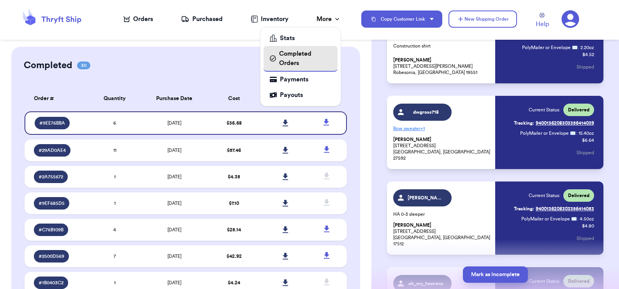
scroll to position [91, 0]
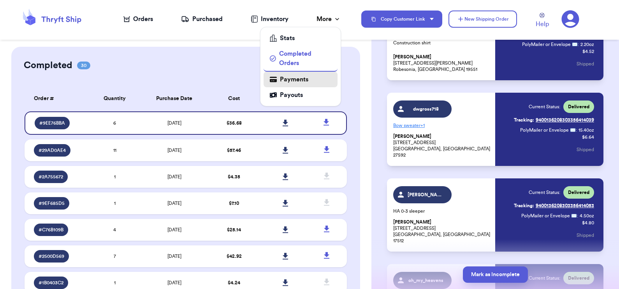
click at [299, 81] on div "Payments" at bounding box center [300, 79] width 61 height 9
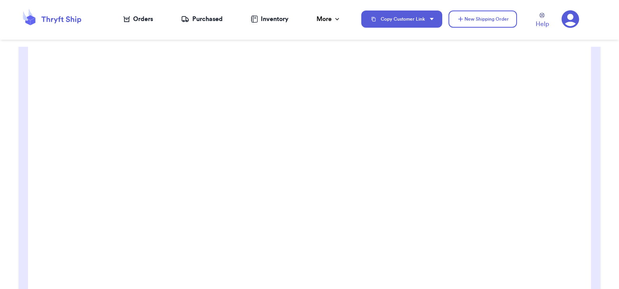
scroll to position [125, 0]
click at [145, 18] on div "Orders" at bounding box center [138, 18] width 30 height 9
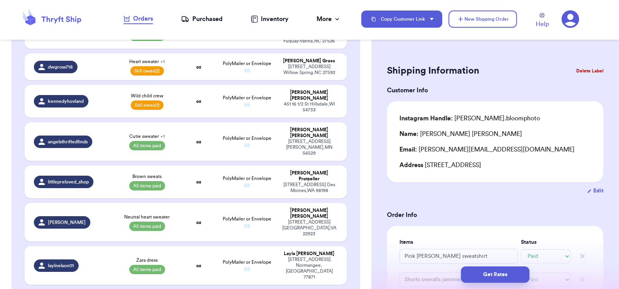
scroll to position [454, 0]
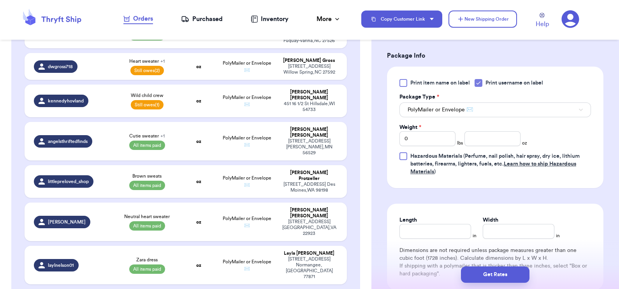
scroll to position [349, 0]
click at [411, 132] on input "0" at bounding box center [427, 139] width 56 height 15
click at [494, 142] on input "number" at bounding box center [492, 139] width 56 height 15
click at [493, 272] on button "Get Rates" at bounding box center [495, 274] width 68 height 16
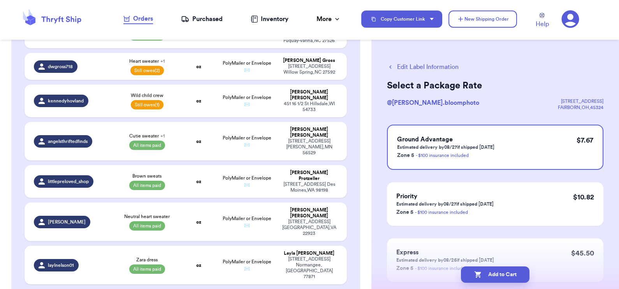
click at [438, 66] on button "Edit Label Information" at bounding box center [423, 66] width 72 height 9
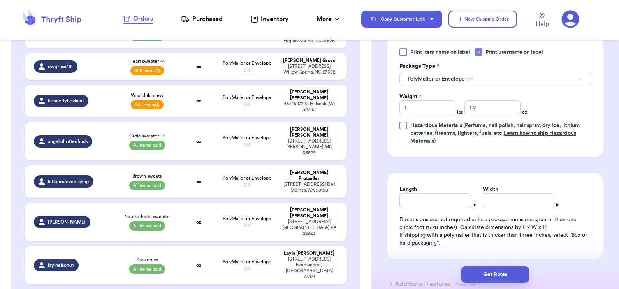
scroll to position [381, 0]
click at [438, 196] on input "Length" at bounding box center [435, 199] width 72 height 15
click at [498, 270] on button "Get Rates" at bounding box center [495, 274] width 68 height 16
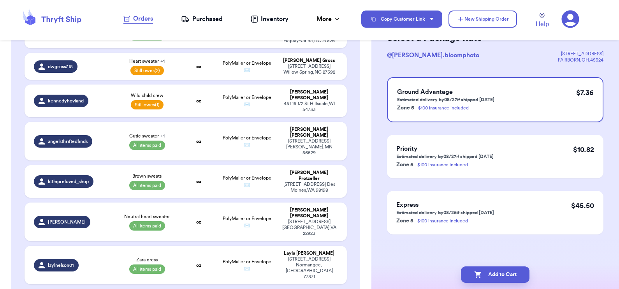
scroll to position [0, 0]
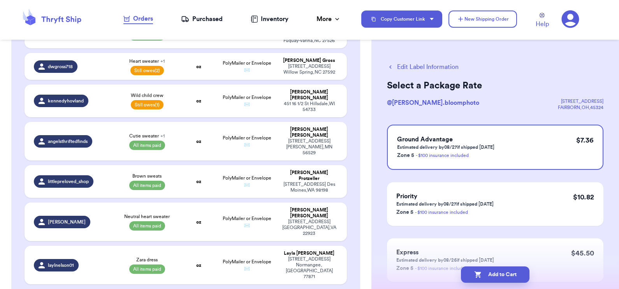
click at [498, 270] on button "Add to Cart" at bounding box center [495, 274] width 68 height 16
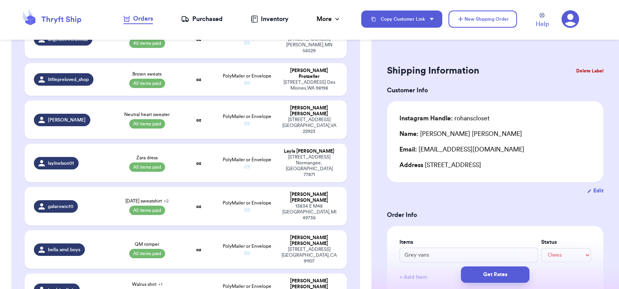
scroll to position [497, 0]
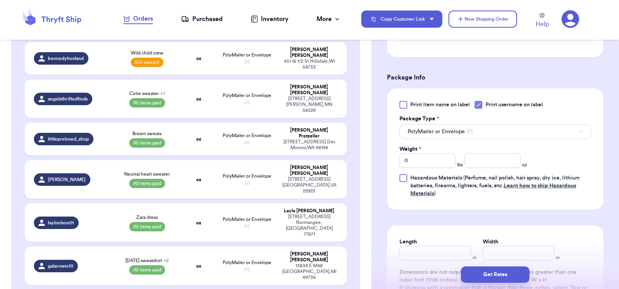
scroll to position [303, 0]
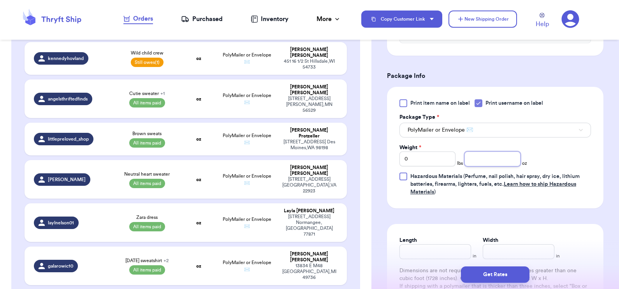
click at [469, 157] on input "number" at bounding box center [492, 158] width 56 height 15
click at [500, 273] on button "Get Rates" at bounding box center [495, 274] width 68 height 16
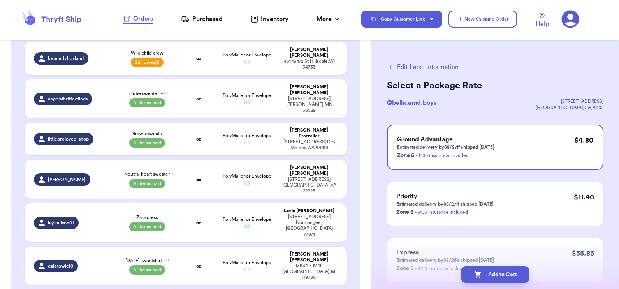
click at [500, 273] on button "Add to Cart" at bounding box center [495, 274] width 68 height 16
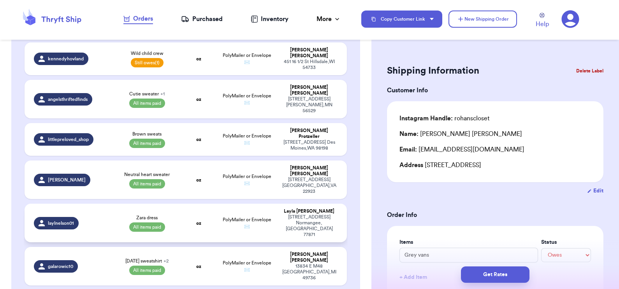
click at [174, 203] on td "Zara dress All items paid" at bounding box center [147, 222] width 65 height 39
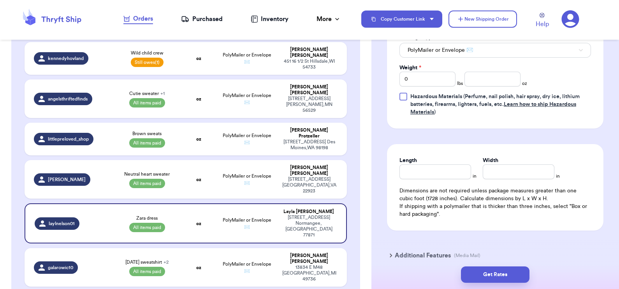
scroll to position [383, 0]
click at [485, 80] on input "number" at bounding box center [492, 79] width 56 height 15
click at [480, 270] on button "Get Rates" at bounding box center [495, 274] width 68 height 16
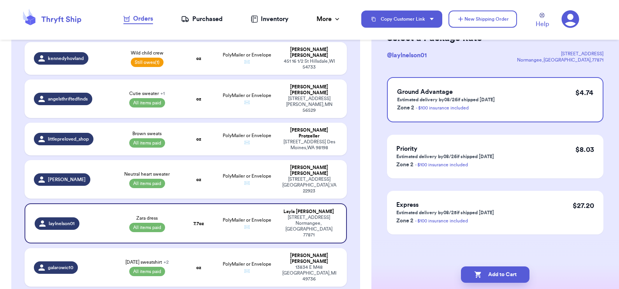
scroll to position [0, 0]
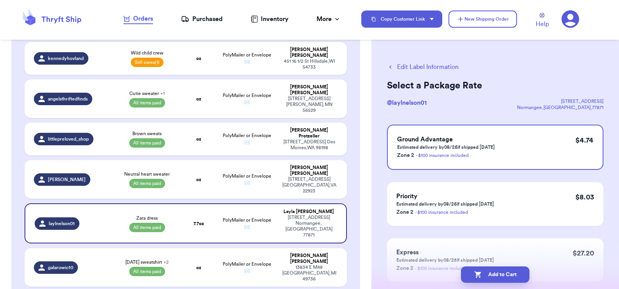
click at [480, 270] on icon "button" at bounding box center [478, 274] width 8 height 8
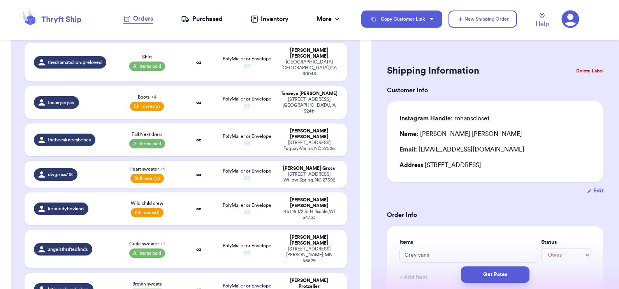
scroll to position [285, 0]
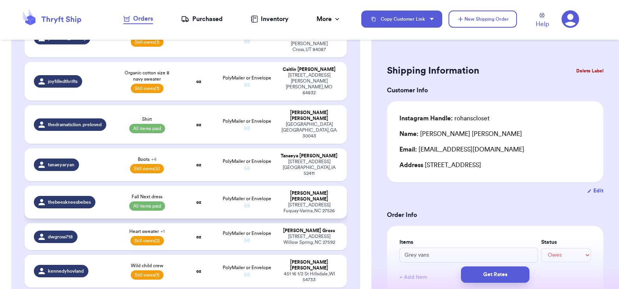
click at [169, 193] on div "Fall Next dress All items paid" at bounding box center [146, 201] width 55 height 17
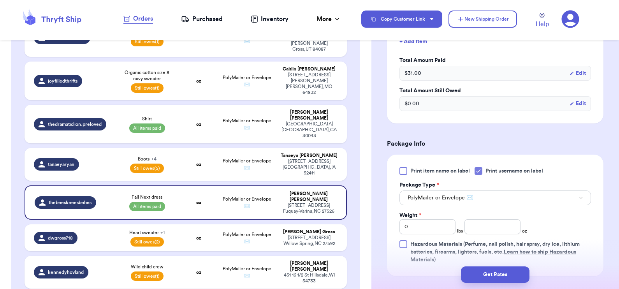
scroll to position [267, 0]
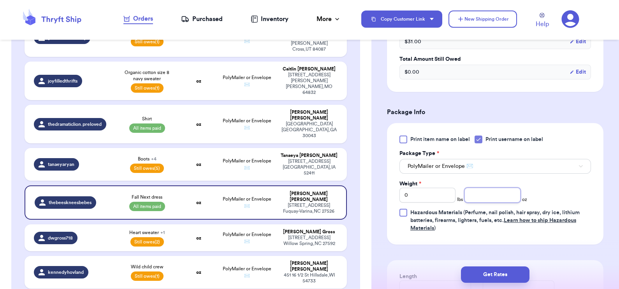
click at [479, 197] on input "number" at bounding box center [492, 195] width 56 height 15
click at [495, 274] on button "Get Rates" at bounding box center [495, 274] width 68 height 16
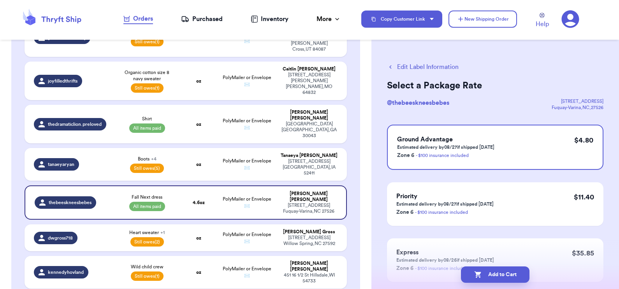
click at [495, 274] on button "Add to Cart" at bounding box center [495, 274] width 68 height 16
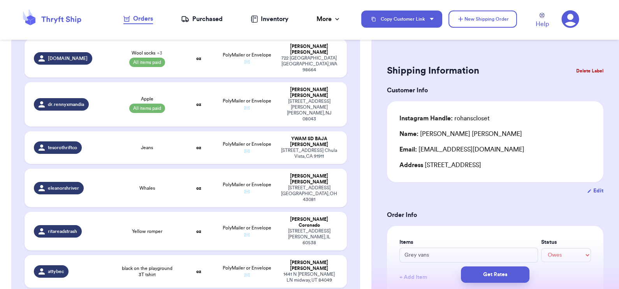
scroll to position [692, 0]
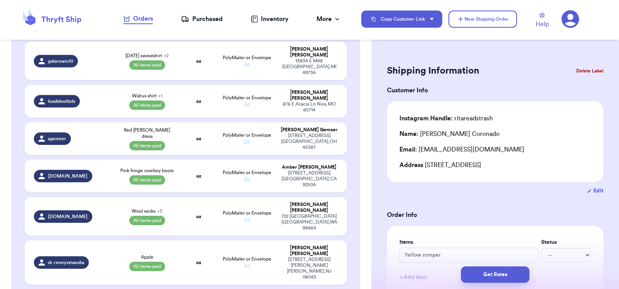
scroll to position [547, 0]
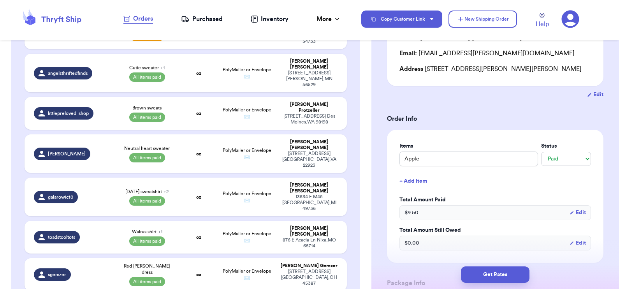
scroll to position [482, 0]
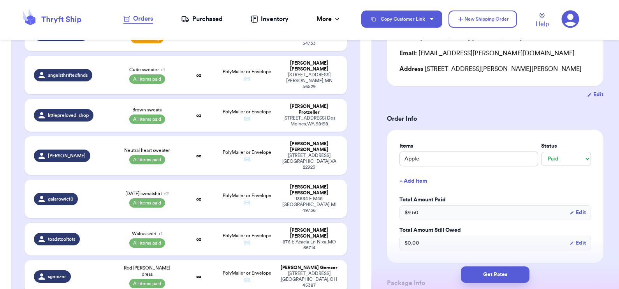
click at [179, 260] on td "oz" at bounding box center [198, 276] width 39 height 33
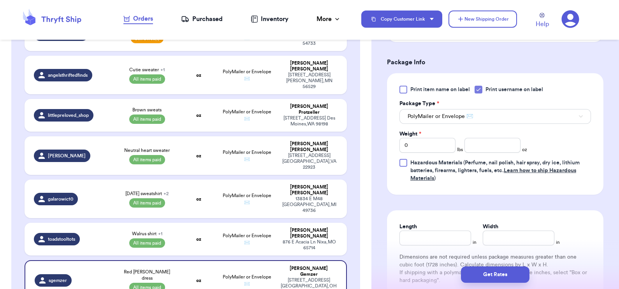
scroll to position [324, 0]
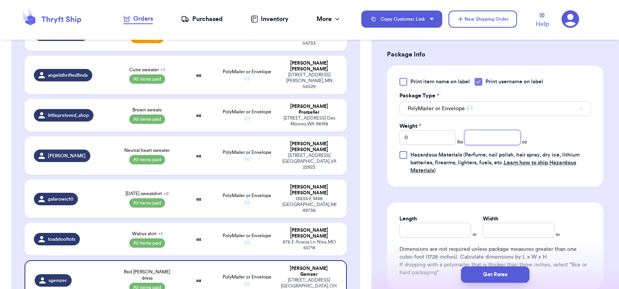
click at [475, 141] on input "number" at bounding box center [492, 137] width 56 height 15
click at [493, 275] on button "Get Rates" at bounding box center [495, 274] width 68 height 16
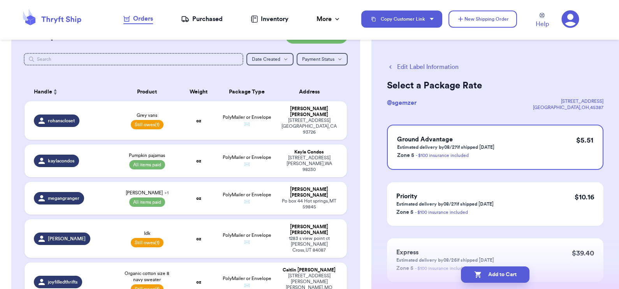
scroll to position [142, 0]
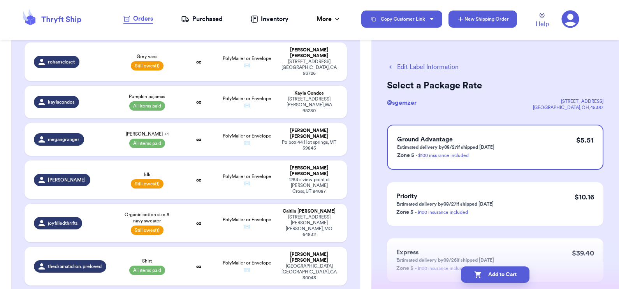
click at [480, 18] on button "New Shipping Order" at bounding box center [482, 19] width 68 height 17
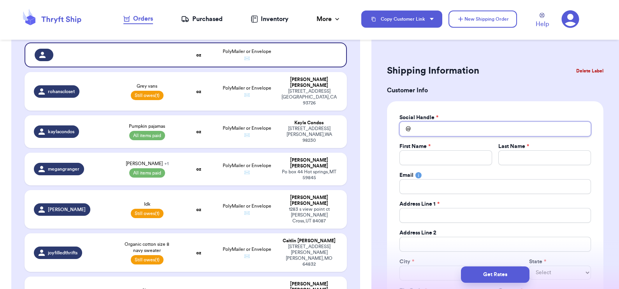
click at [423, 128] on input "Total Amount Paid" at bounding box center [494, 128] width 191 height 15
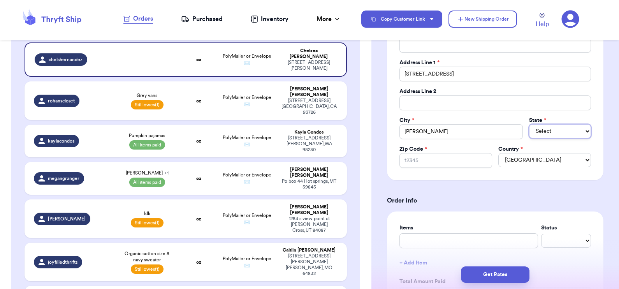
scroll to position [140, 0]
click at [470, 241] on input "text" at bounding box center [468, 241] width 139 height 15
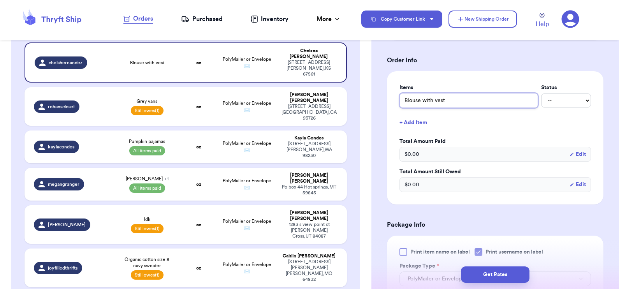
scroll to position [360, 0]
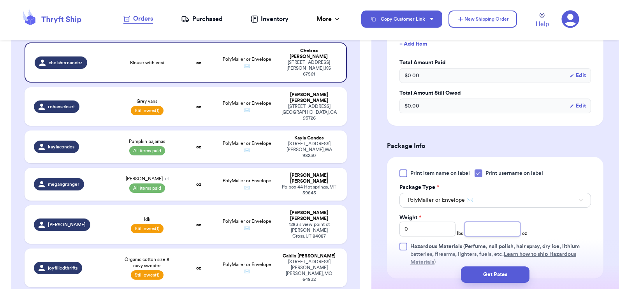
click at [490, 229] on input "number" at bounding box center [492, 228] width 56 height 15
click at [496, 273] on button "Get Rates" at bounding box center [495, 274] width 68 height 16
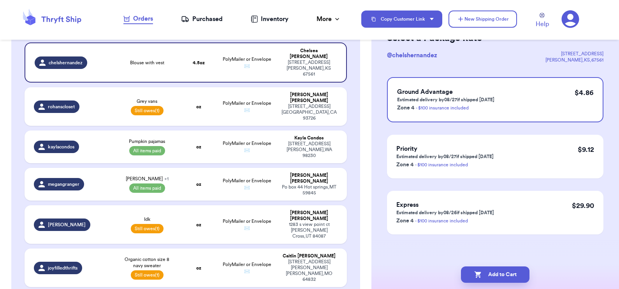
scroll to position [0, 0]
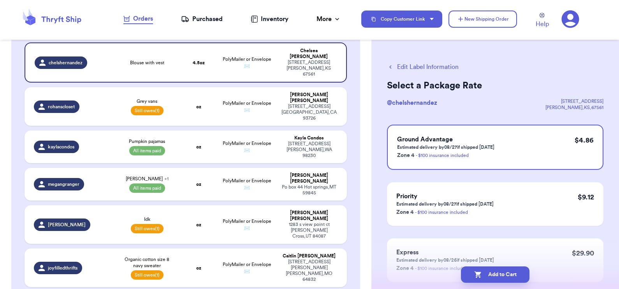
click at [496, 273] on button "Add to Cart" at bounding box center [495, 274] width 68 height 16
